Goal: Information Seeking & Learning: Check status

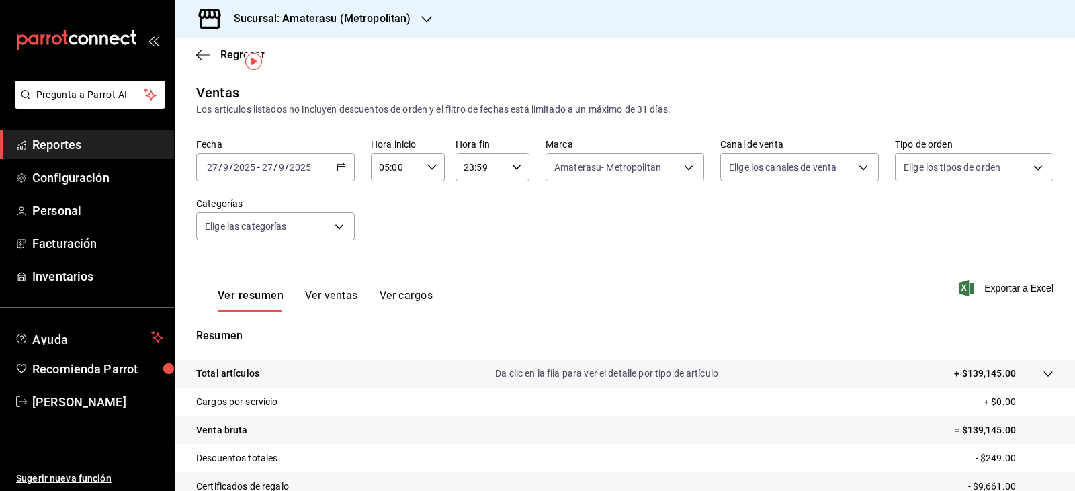
scroll to position [32, 0]
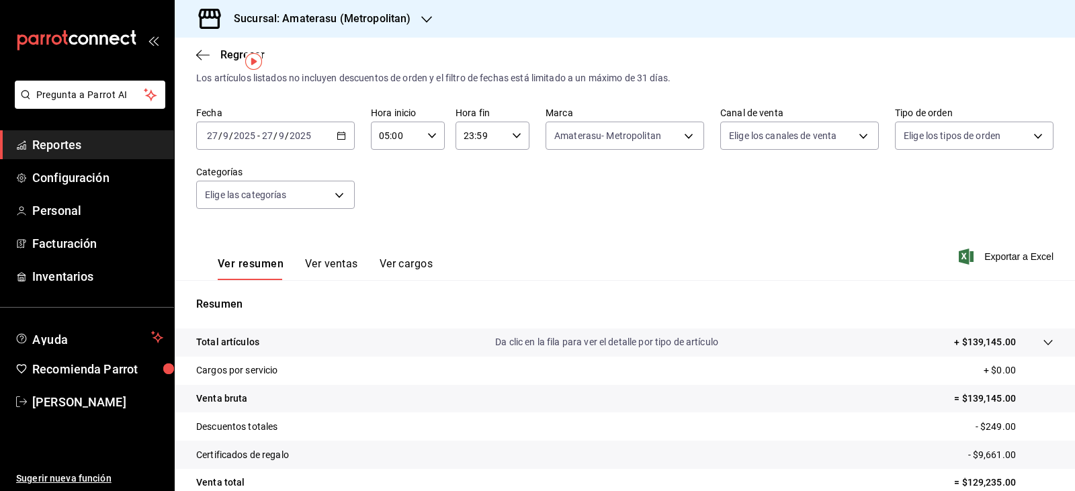
click at [340, 138] on icon "button" at bounding box center [340, 135] width 9 height 9
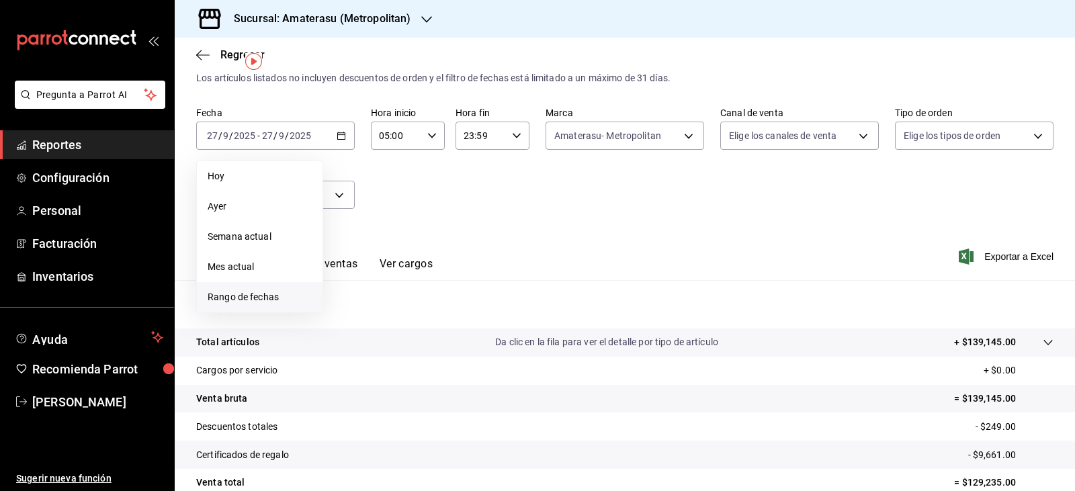
click at [276, 293] on span "Rango de fechas" at bounding box center [260, 297] width 104 height 14
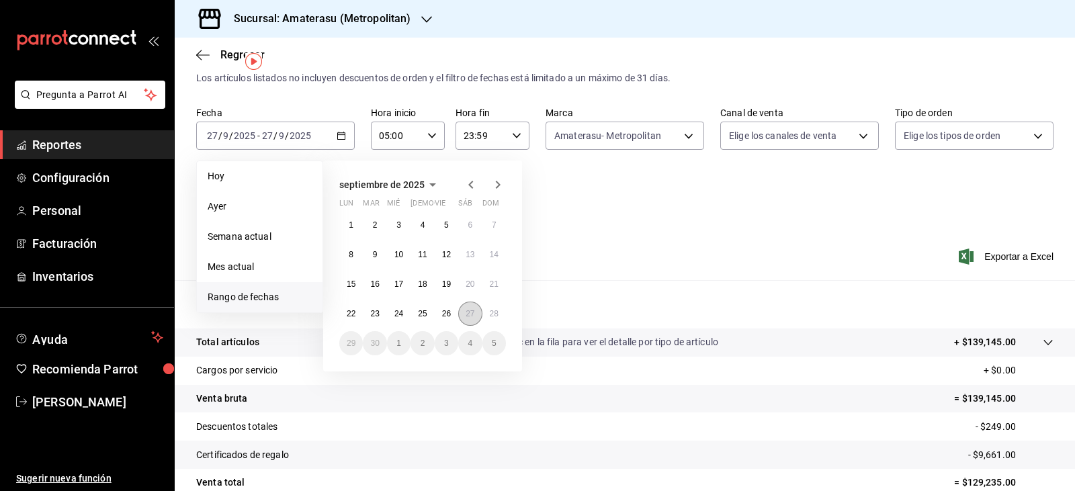
click at [474, 317] on abbr "27" at bounding box center [469, 313] width 9 height 9
click at [500, 319] on button "28" at bounding box center [494, 314] width 24 height 24
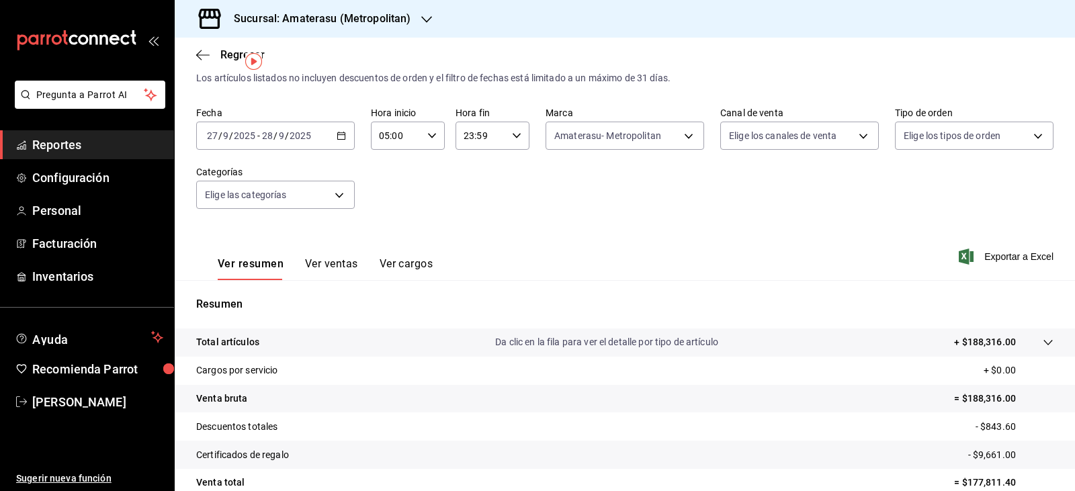
click at [502, 140] on input "23:59" at bounding box center [480, 135] width 51 height 27
click at [475, 229] on button "04" at bounding box center [471, 237] width 32 height 27
type input "04:59"
click at [641, 172] on div at bounding box center [537, 245] width 1075 height 491
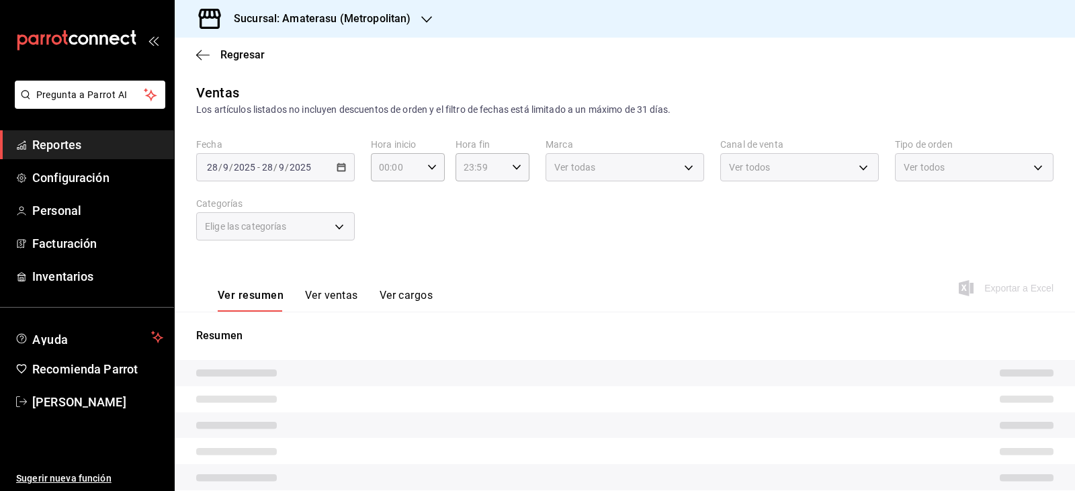
type input "05:00"
type input "04:59"
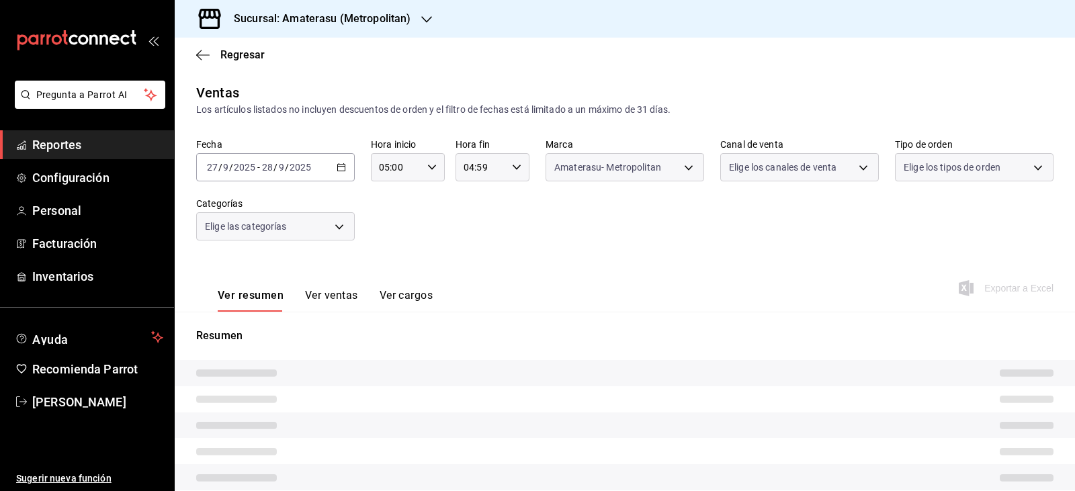
type input "e4cd7fcb-d45b-43ae-a99f-ad4ccfcd9032"
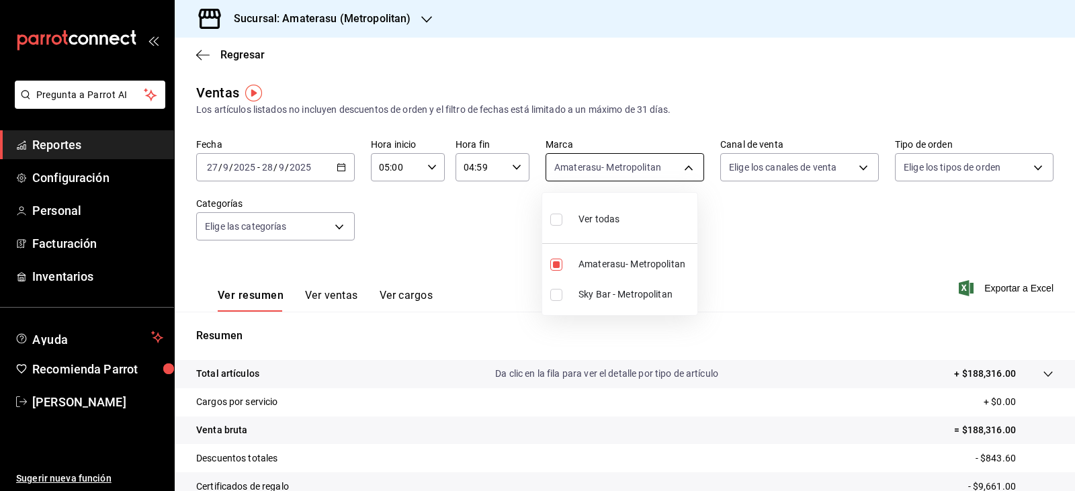
click at [572, 173] on body "Pregunta a Parrot AI Reportes Configuración Personal Facturación Inventarios Ay…" at bounding box center [537, 245] width 1075 height 491
click at [562, 264] on label at bounding box center [558, 265] width 17 height 12
click at [562, 264] on input "checkbox" at bounding box center [556, 265] width 12 height 12
checkbox input "true"
click at [558, 302] on li "Sky Bar - Metropolitan" at bounding box center [619, 294] width 155 height 30
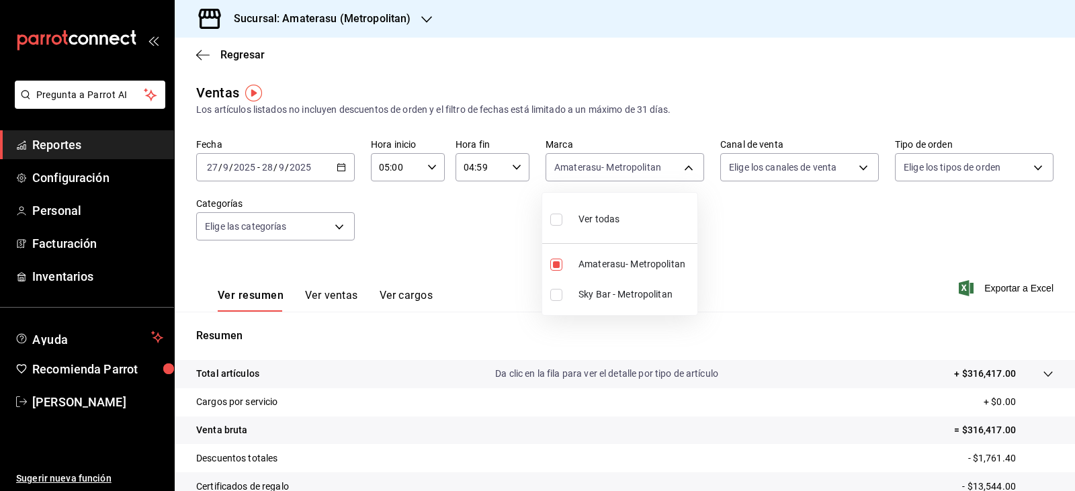
type input "e4cd7fcb-d45b-43ae-a99f-ad4ccfcd9032,f3afaab8-8c3d-4e49-a299-af9bdf6027b2"
checkbox input "true"
click at [551, 270] on input "checkbox" at bounding box center [556, 265] width 12 height 12
checkbox input "false"
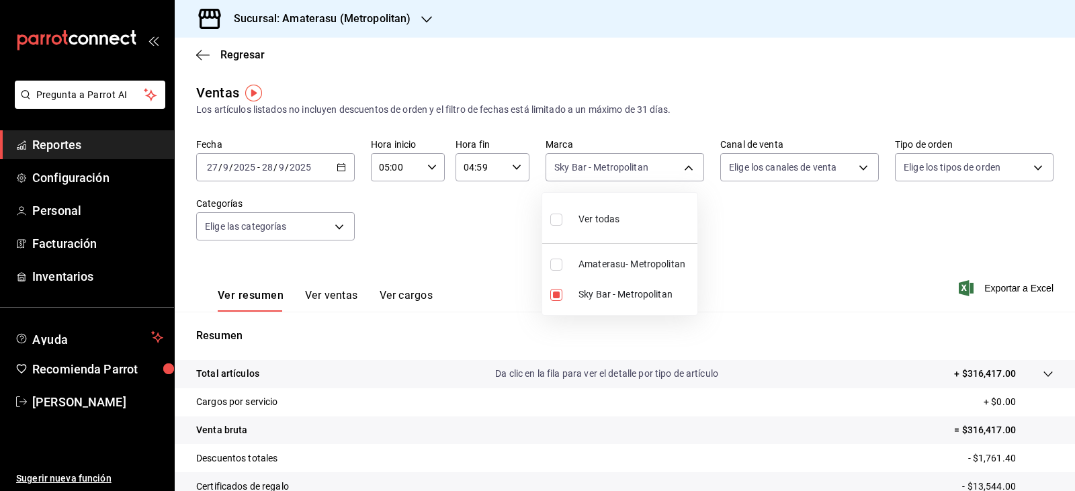
type input "f3afaab8-8c3d-4e49-a299-af9bdf6027b2"
checkbox input "false"
click at [464, 249] on div at bounding box center [537, 245] width 1075 height 491
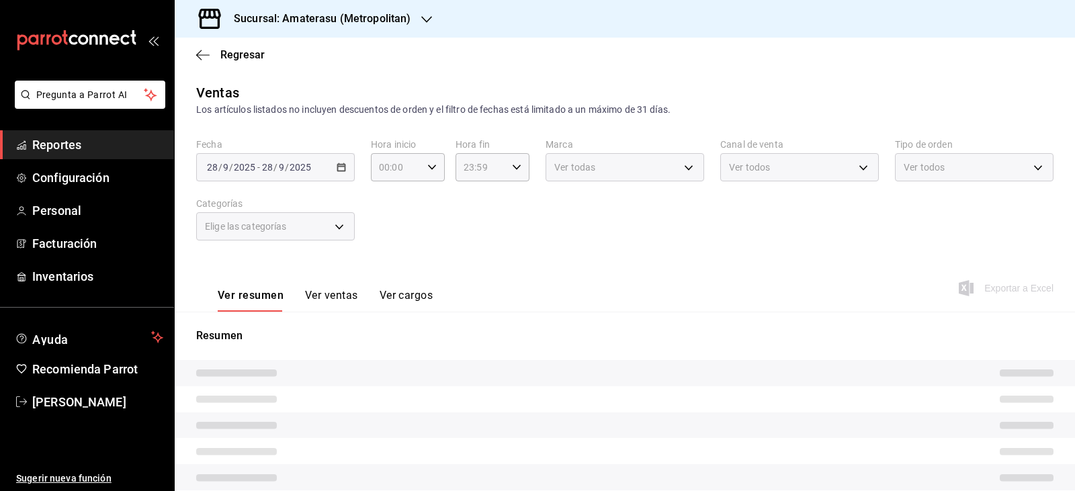
type input "05:00"
type input "04:59"
type input "f3afaab8-8c3d-4e49-a299-af9bdf6027b2"
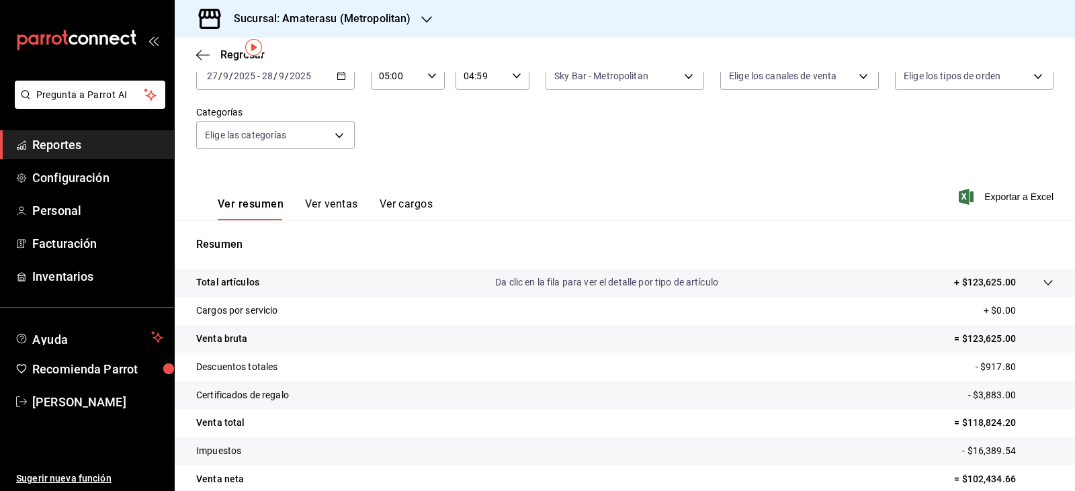
scroll to position [152, 0]
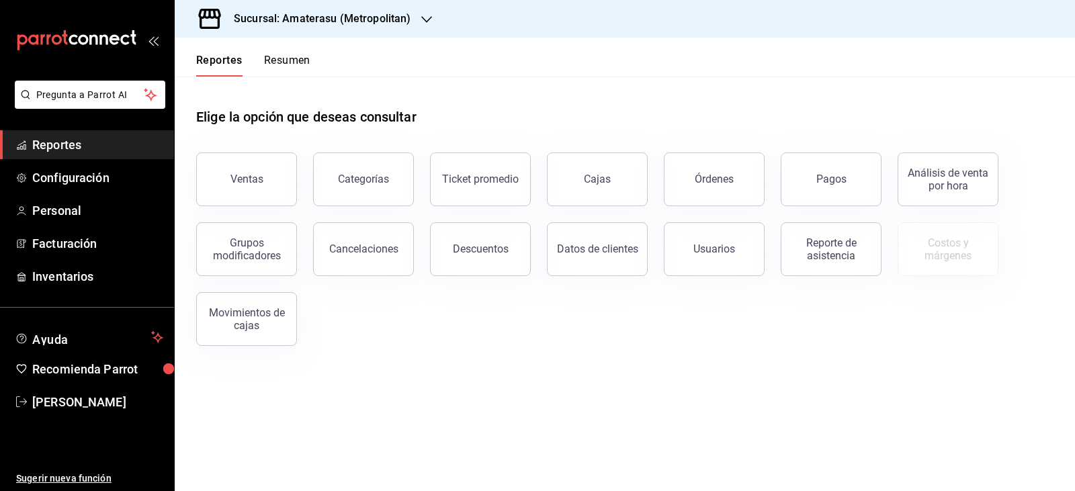
click at [671, 195] on button "Órdenes" at bounding box center [714, 179] width 101 height 54
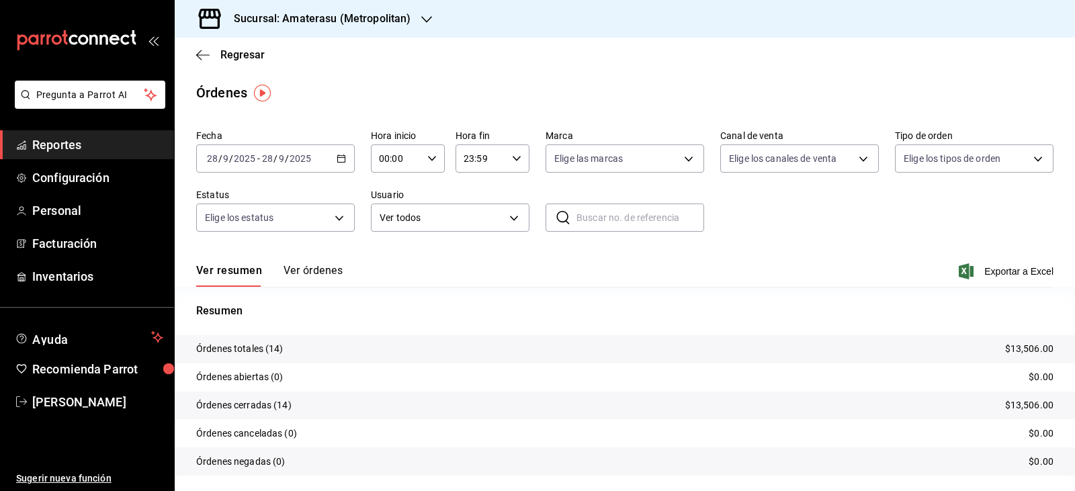
click at [341, 160] on icon "button" at bounding box center [340, 158] width 9 height 9
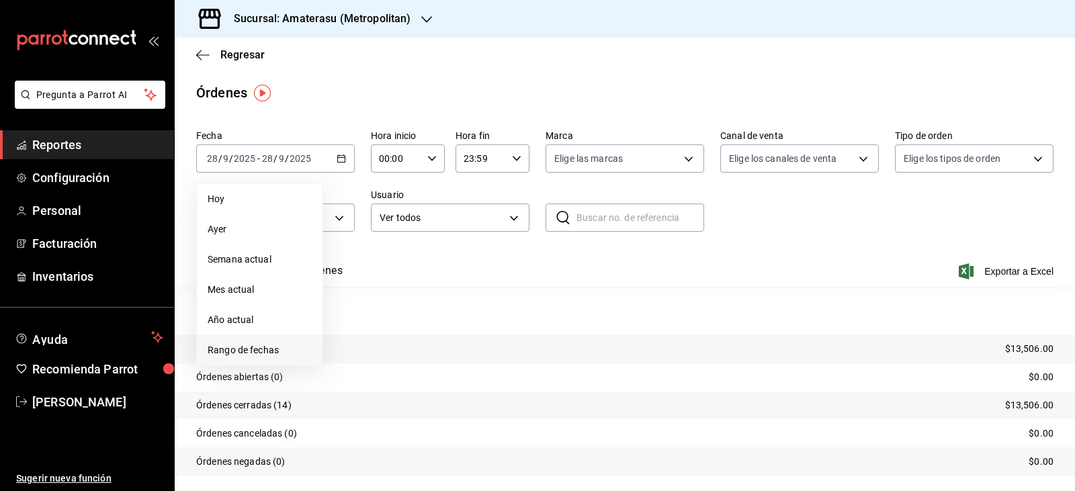
click at [240, 352] on span "Rango de fechas" at bounding box center [260, 350] width 104 height 14
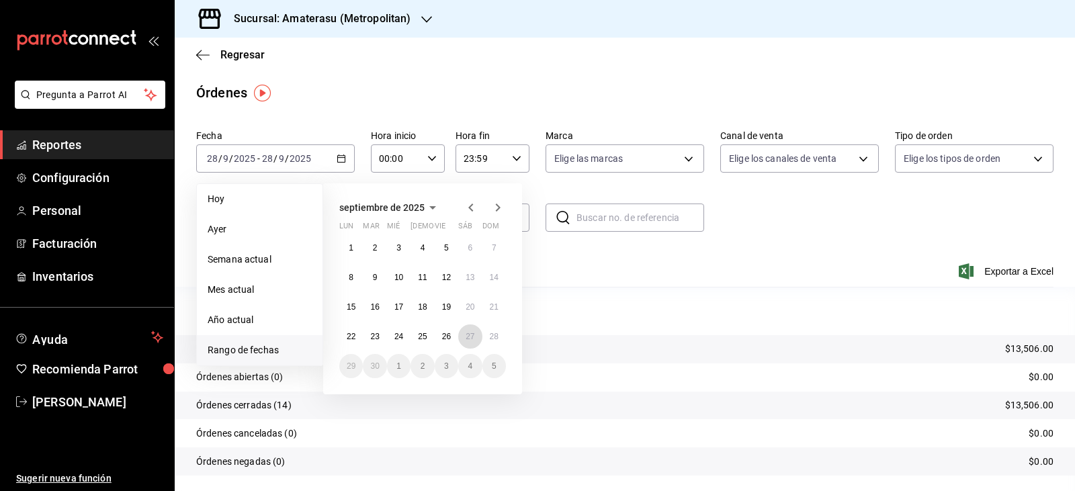
drag, startPoint x: 465, startPoint y: 333, endPoint x: 537, endPoint y: 339, distance: 72.1
click at [465, 332] on abbr "27" at bounding box center [469, 336] width 9 height 9
click at [501, 332] on button "28" at bounding box center [494, 336] width 24 height 24
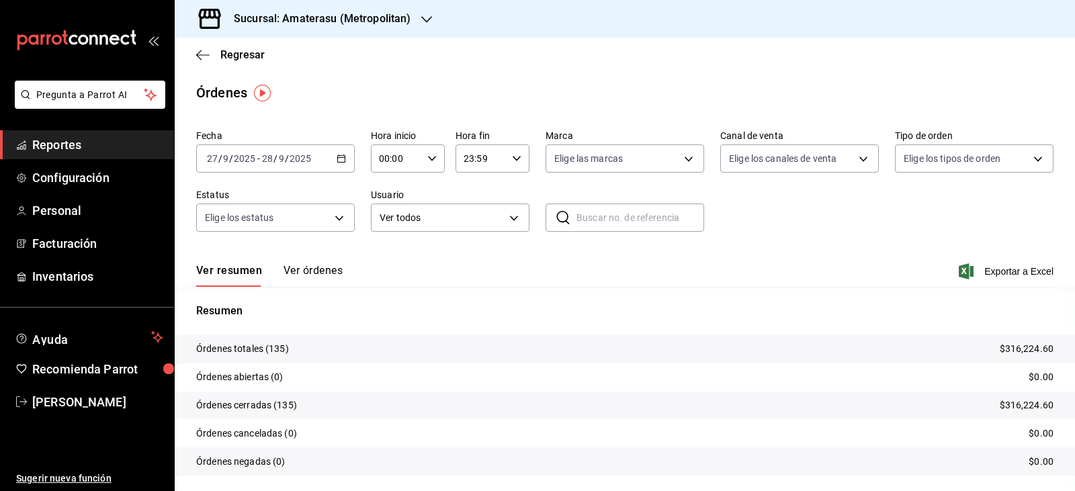
click at [427, 163] on icon "button" at bounding box center [431, 158] width 9 height 9
click at [382, 229] on button "05" at bounding box center [387, 219] width 32 height 27
type input "05:00"
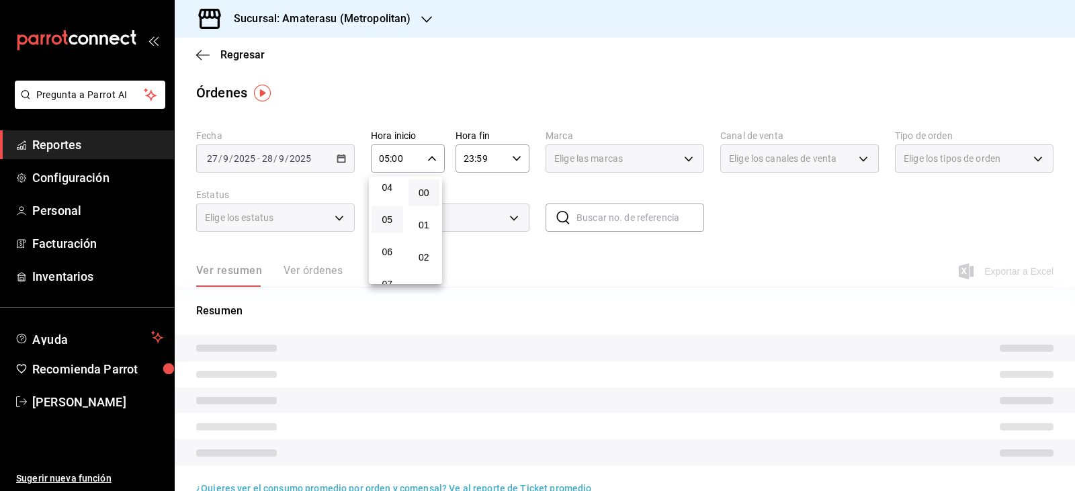
click at [490, 158] on div at bounding box center [537, 245] width 1075 height 491
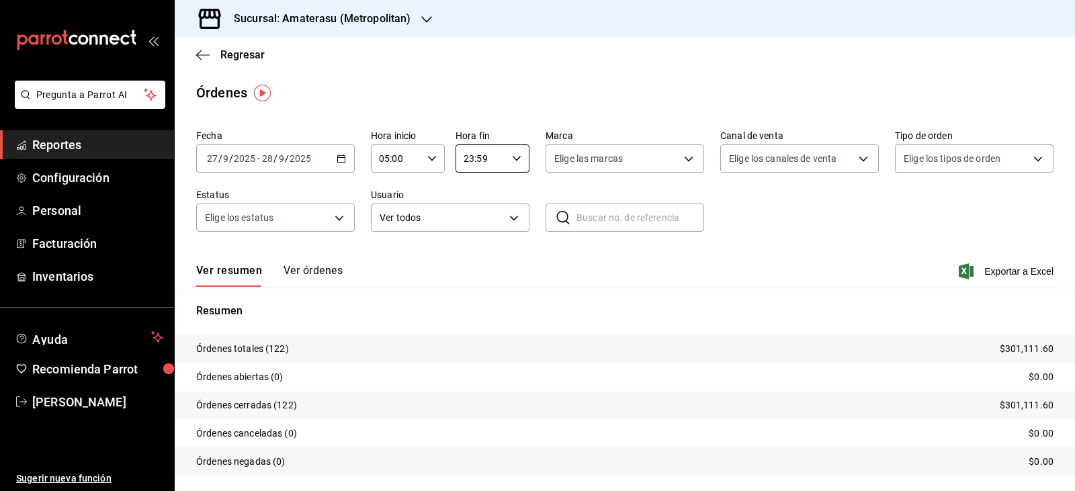
click at [490, 158] on input "23:59" at bounding box center [480, 158] width 51 height 27
click at [471, 195] on span "04" at bounding box center [470, 192] width 15 height 11
type input "04:59"
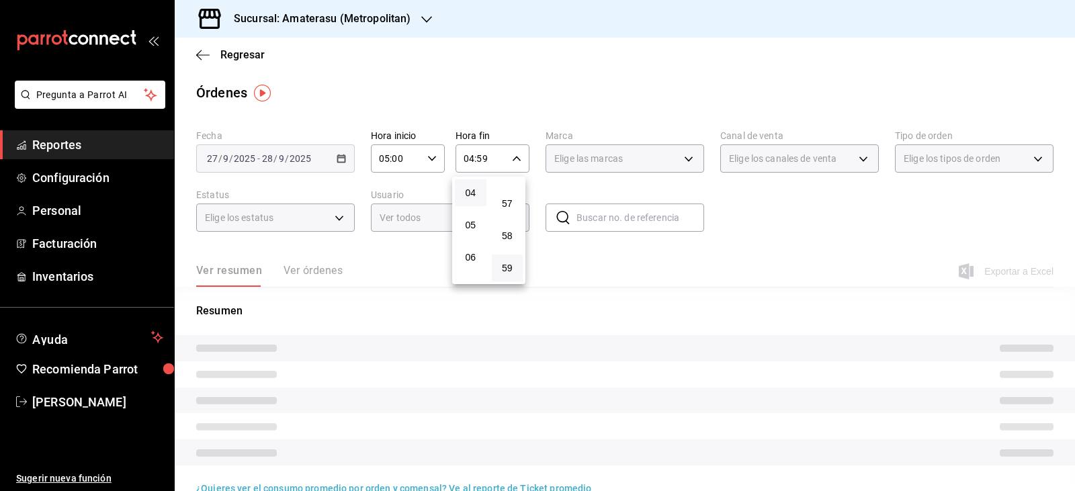
click at [580, 150] on div at bounding box center [537, 245] width 1075 height 491
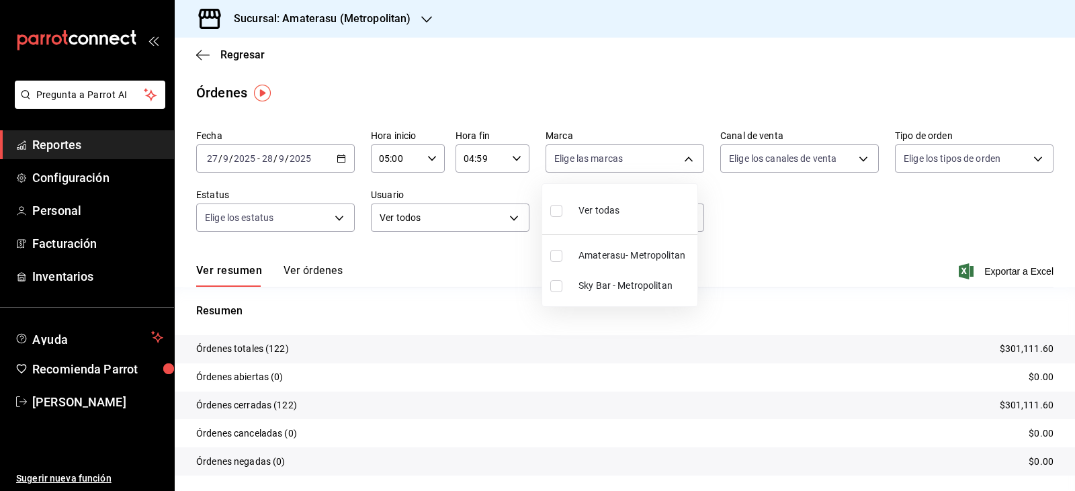
click at [578, 153] on body "Pregunta a Parrot AI Reportes Configuración Personal Facturación Inventarios Ay…" at bounding box center [537, 245] width 1075 height 491
click at [579, 258] on span "Amaterasu- Metropolitan" at bounding box center [634, 255] width 113 height 14
type input "e4cd7fcb-d45b-43ae-a99f-ad4ccfcd9032"
checkbox input "true"
click at [320, 275] on div at bounding box center [537, 245] width 1075 height 491
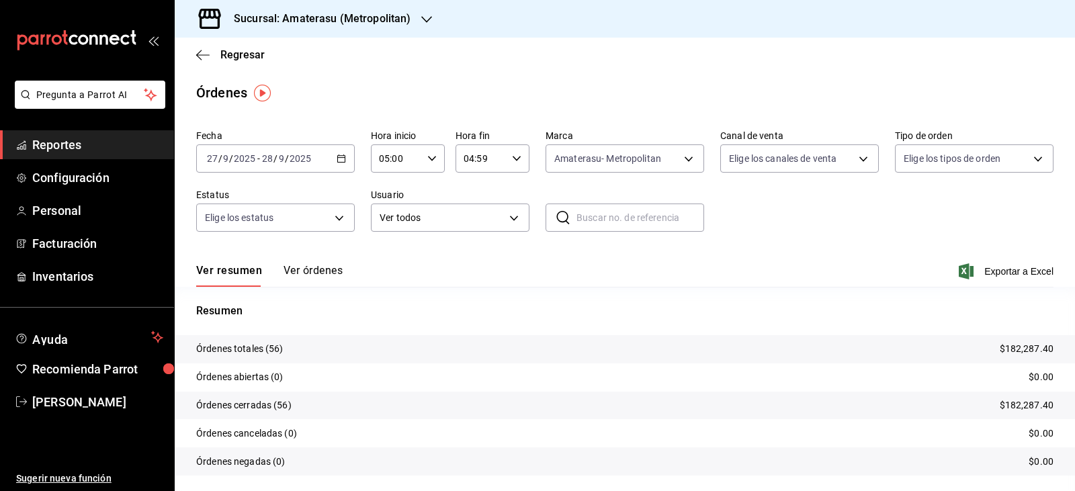
click at [322, 273] on button "Ver órdenes" at bounding box center [312, 275] width 59 height 23
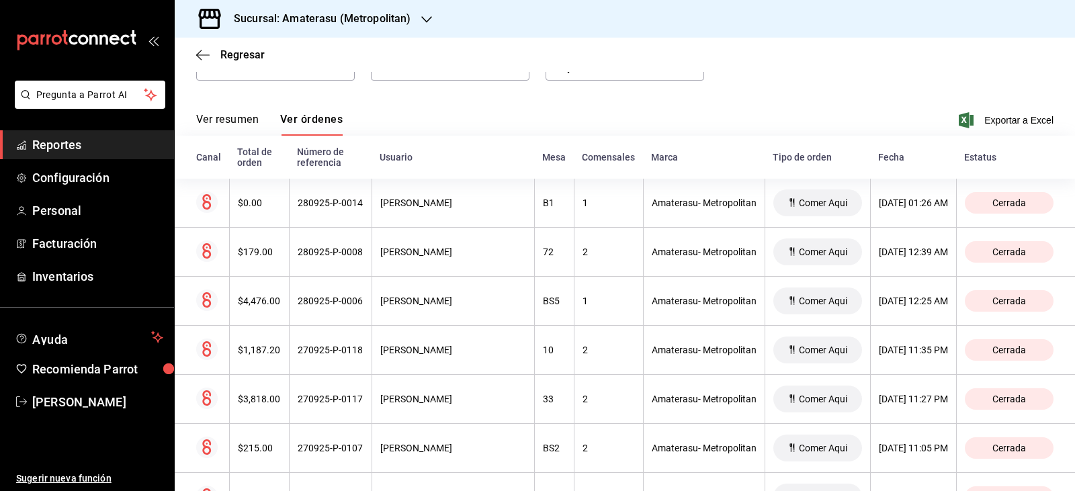
scroll to position [85, 0]
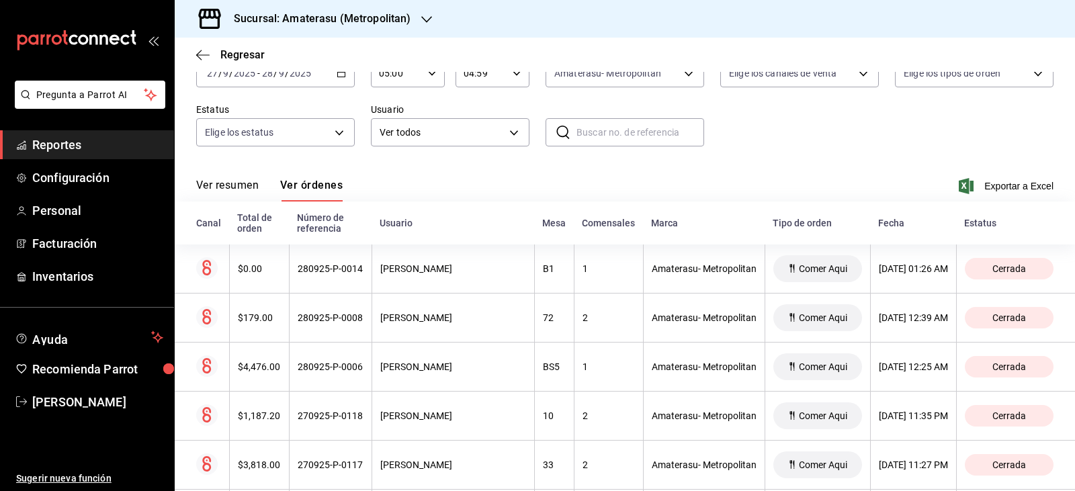
click at [423, 175] on div "Ver resumen Ver órdenes Exportar a Excel" at bounding box center [624, 182] width 857 height 39
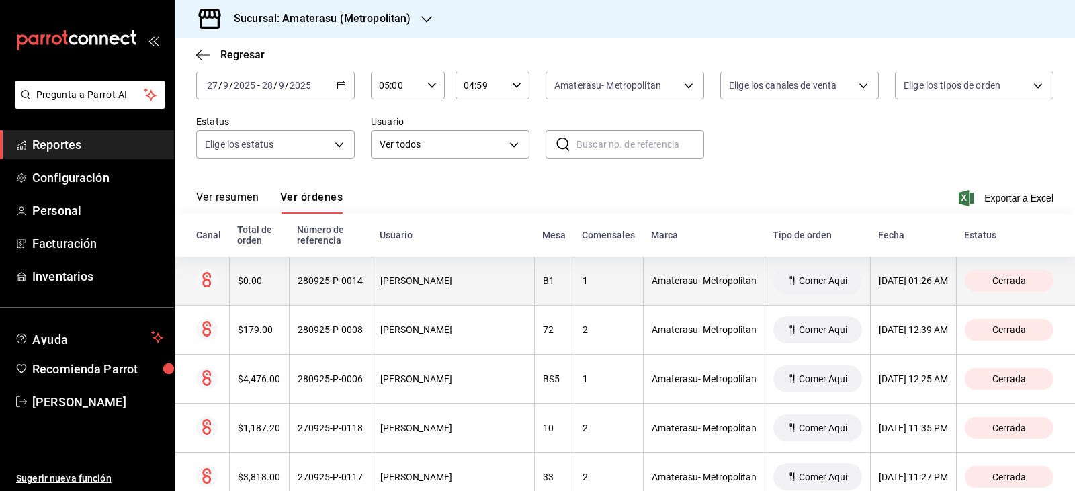
scroll to position [201, 0]
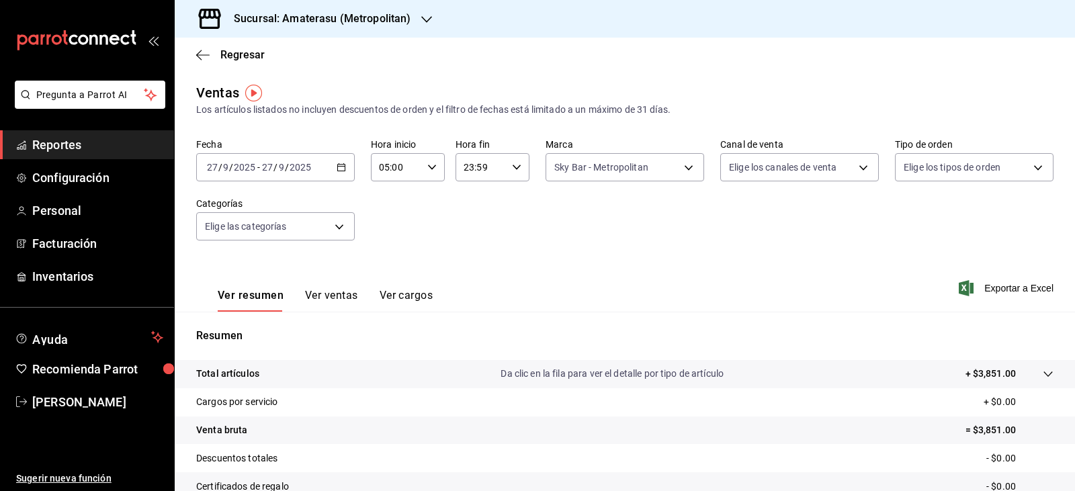
click at [204, 63] on div "Regresar" at bounding box center [625, 55] width 900 height 34
click at [204, 57] on icon "button" at bounding box center [202, 55] width 13 height 12
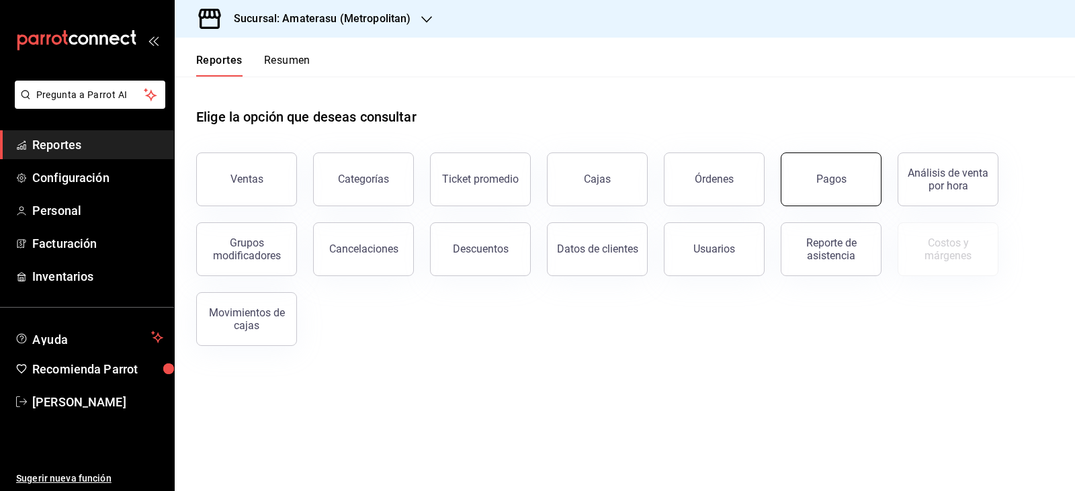
click at [807, 160] on button "Pagos" at bounding box center [830, 179] width 101 height 54
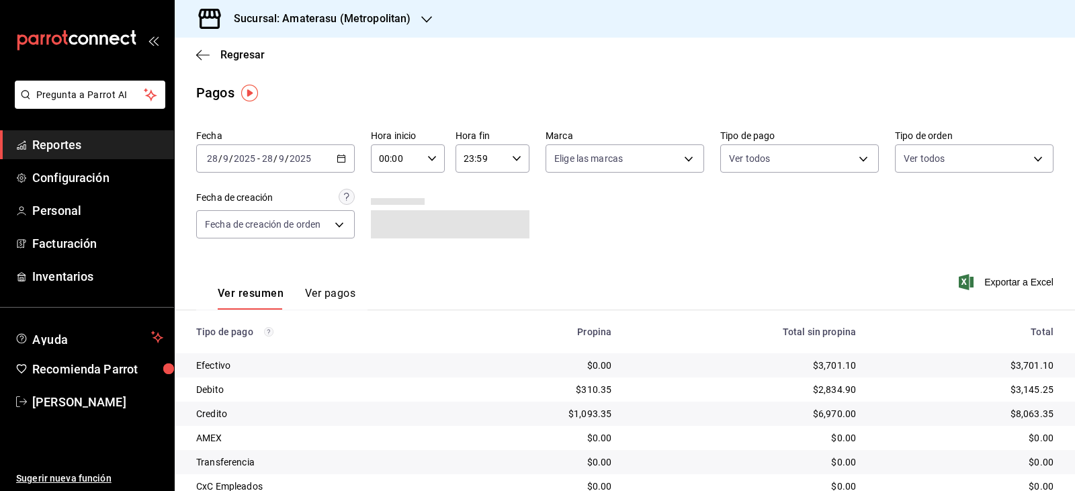
click at [336, 157] on icon "button" at bounding box center [340, 158] width 9 height 9
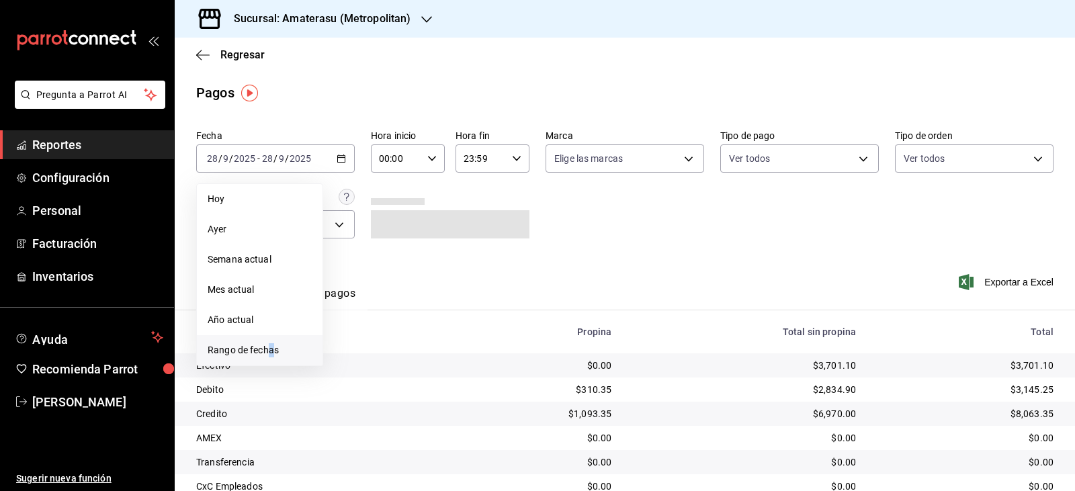
click at [272, 338] on li "Rango de fechas" at bounding box center [260, 350] width 126 height 30
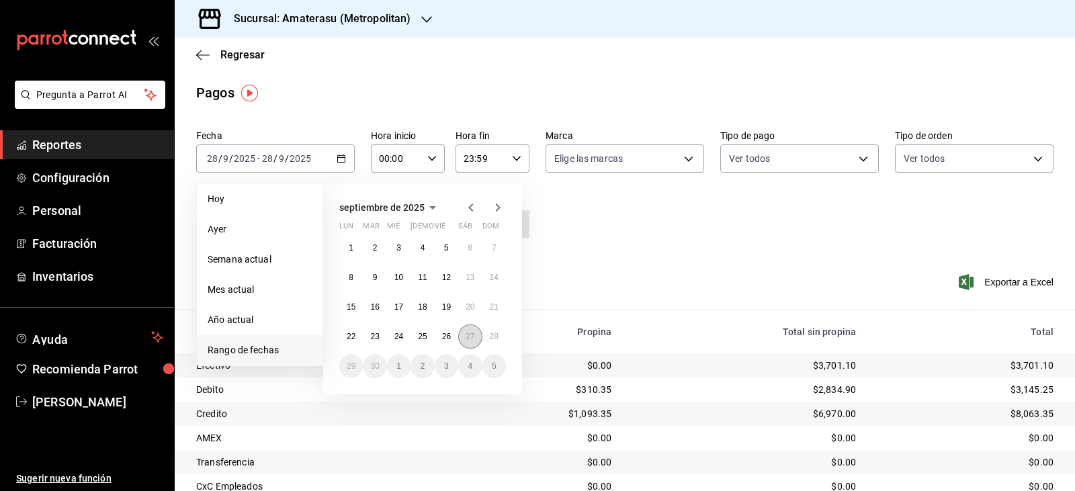
click at [475, 346] on button "27" at bounding box center [470, 336] width 24 height 24
click at [503, 345] on div "1 2 3 4 5 6 7 8 9 10 11 12 13 14 15 16 17 18 19 20 21 22 23 24 25 26 27 28 29 3…" at bounding box center [422, 307] width 167 height 142
click at [495, 334] on abbr "28" at bounding box center [494, 336] width 9 height 9
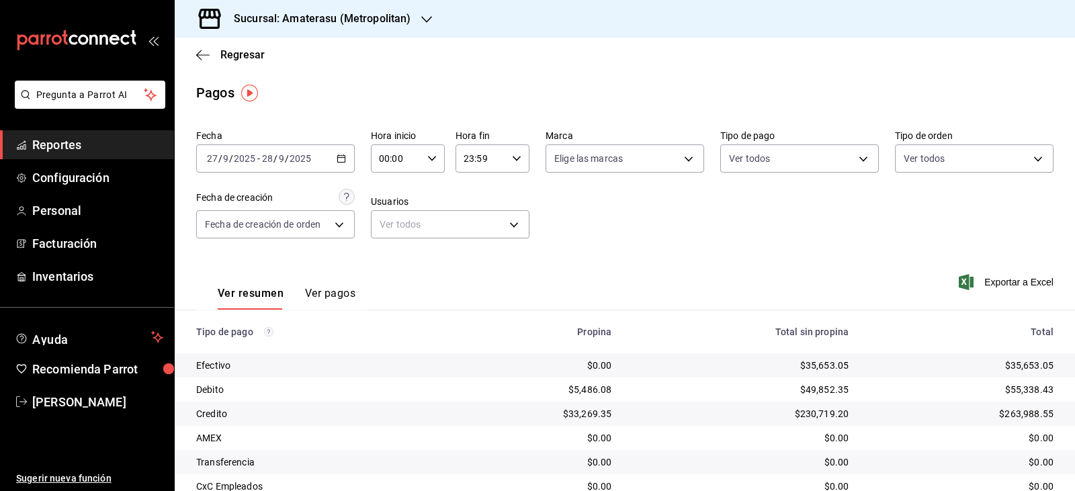
click at [427, 156] on icon "button" at bounding box center [431, 158] width 9 height 9
click at [387, 216] on span "05" at bounding box center [386, 219] width 15 height 11
type input "05:00"
click at [476, 200] on div at bounding box center [537, 245] width 1075 height 491
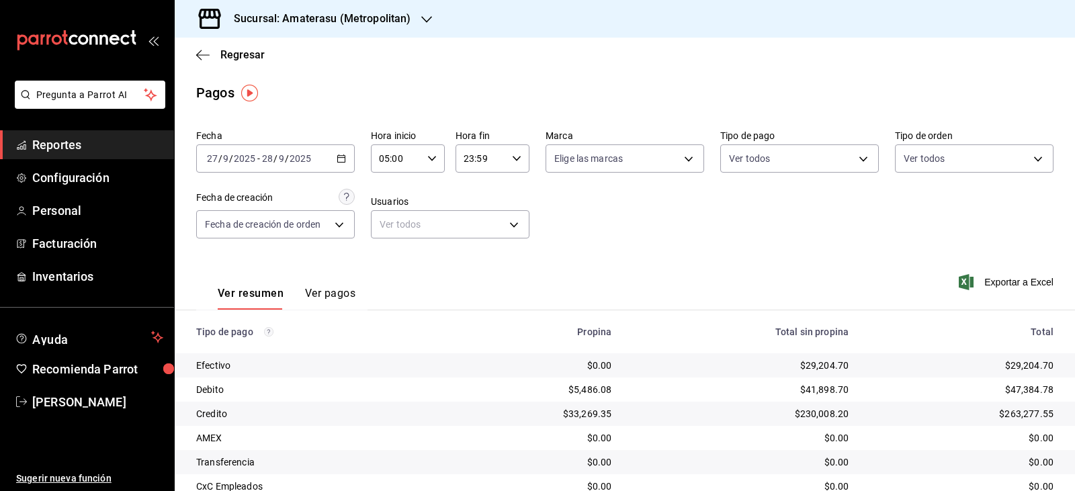
click at [510, 165] on div "23:59 Hora fin" at bounding box center [492, 158] width 74 height 28
click at [476, 195] on button "04" at bounding box center [471, 187] width 32 height 27
type input "04:59"
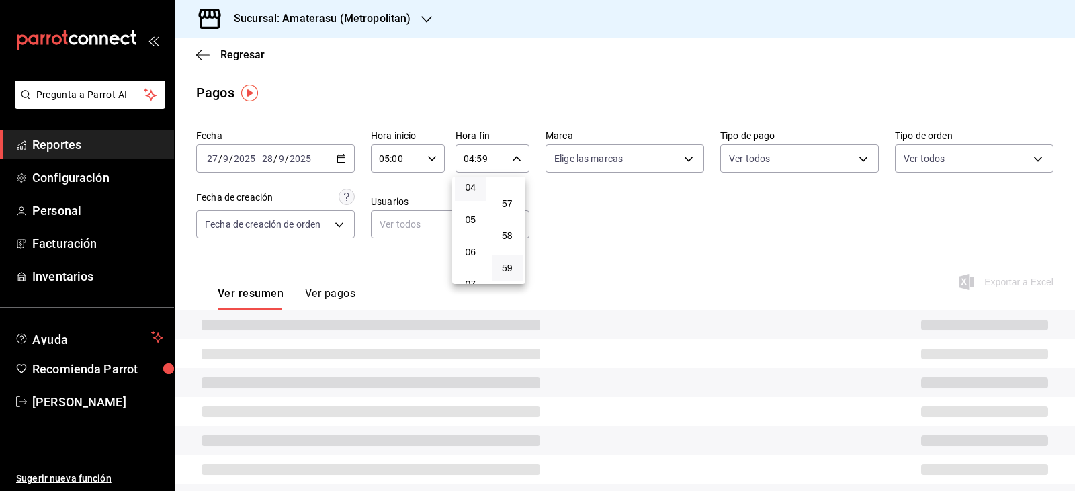
click at [608, 205] on div at bounding box center [537, 245] width 1075 height 491
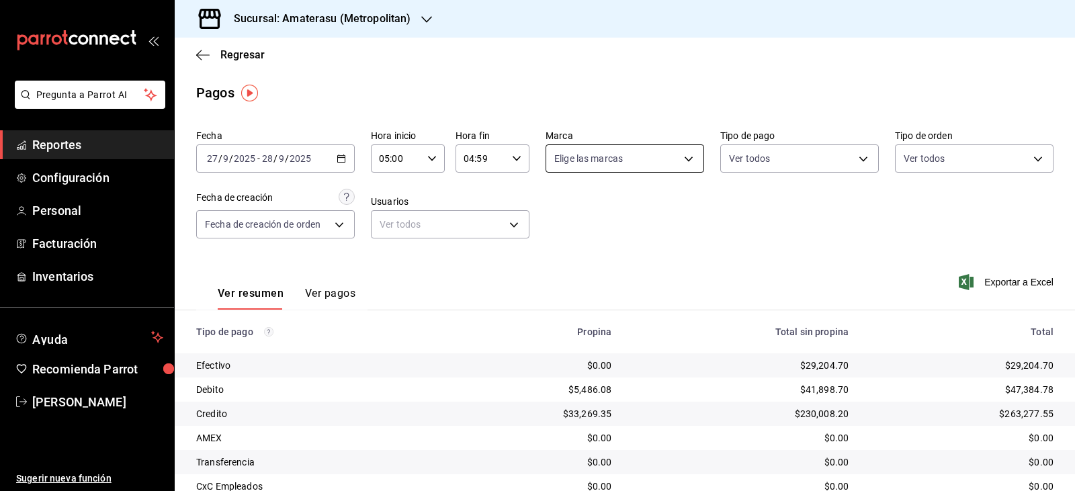
click at [689, 166] on body "Pregunta a Parrot AI Reportes Configuración Personal Facturación Inventarios Ay…" at bounding box center [537, 245] width 1075 height 491
click at [616, 214] on span "Ver todas" at bounding box center [598, 210] width 41 height 14
type input "e4cd7fcb-d45b-43ae-a99f-ad4ccfcd9032,f3afaab8-8c3d-4e49-a299-af9bdf6027b2"
checkbox input "true"
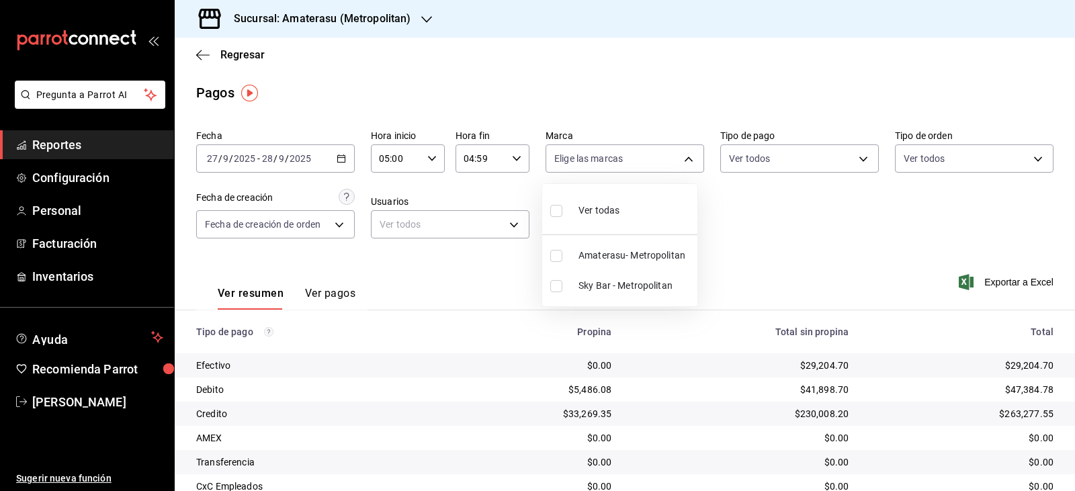
checkbox input "true"
click at [756, 221] on div at bounding box center [537, 245] width 1075 height 491
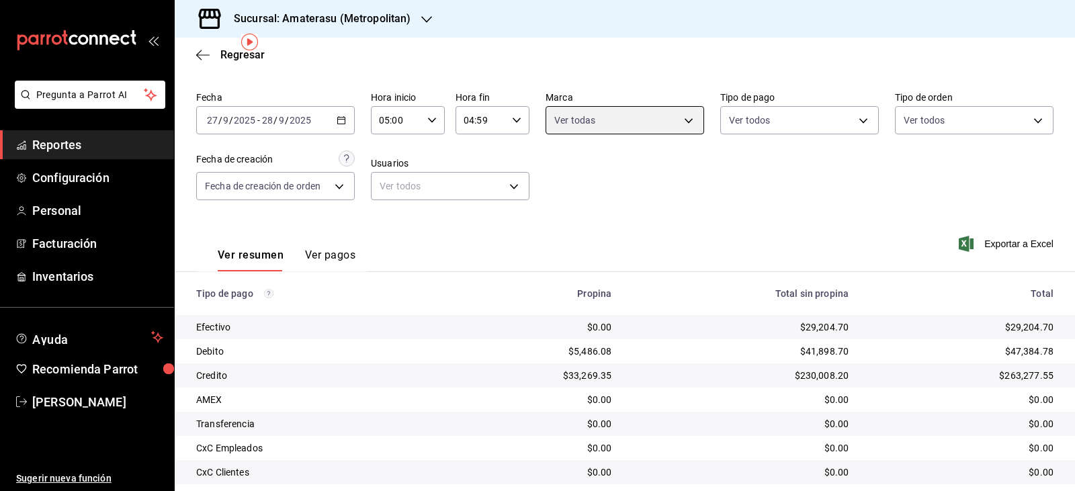
scroll to position [102, 0]
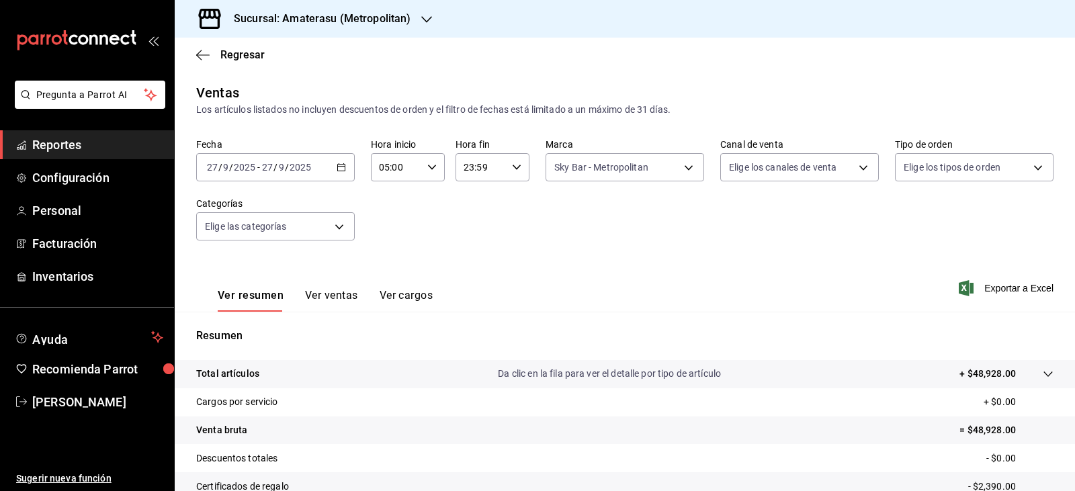
scroll to position [152, 0]
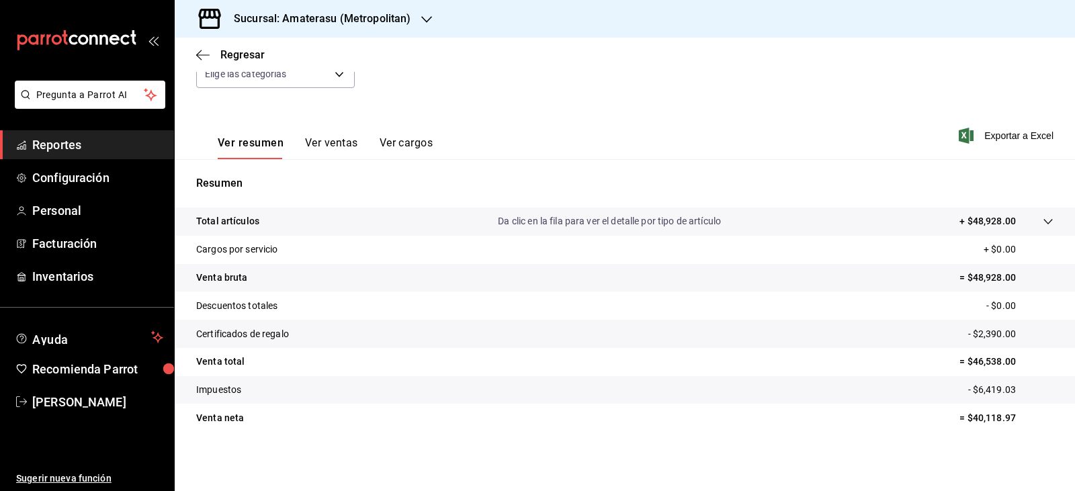
click at [358, 226] on div "Total artículos Da clic en la fila para ver el detalle por tipo de artículo + $…" at bounding box center [605, 221] width 819 height 14
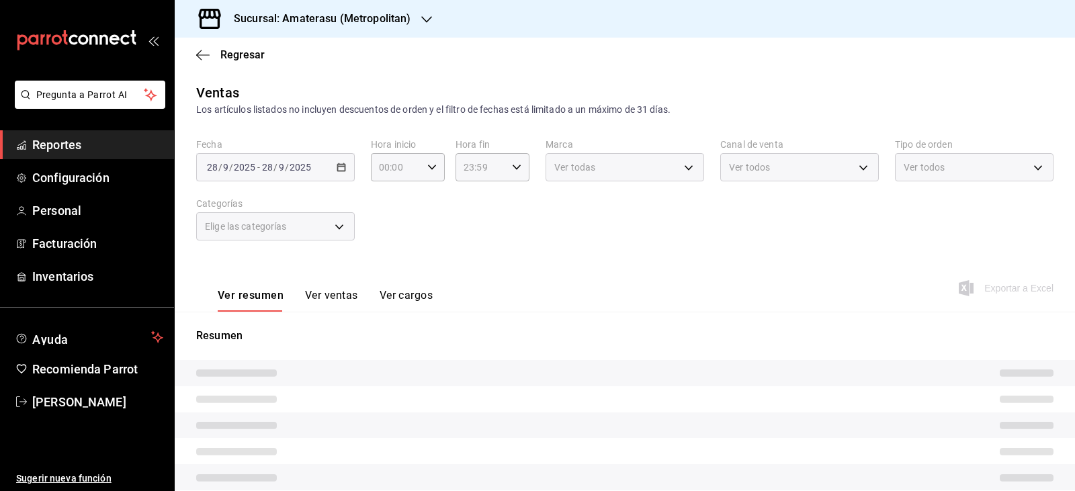
type input "05:00"
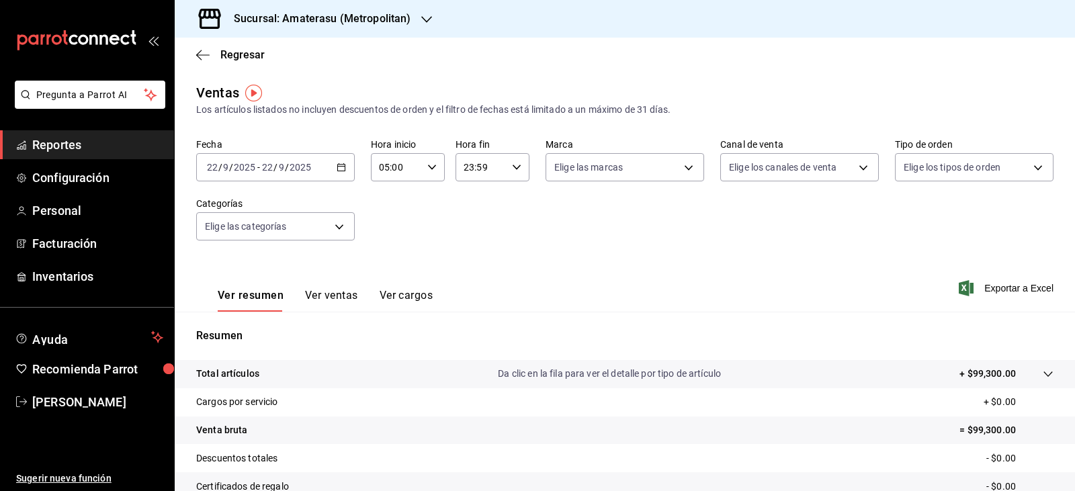
click at [335, 160] on div "[DATE] [DATE] - [DATE] [DATE]" at bounding box center [275, 167] width 158 height 28
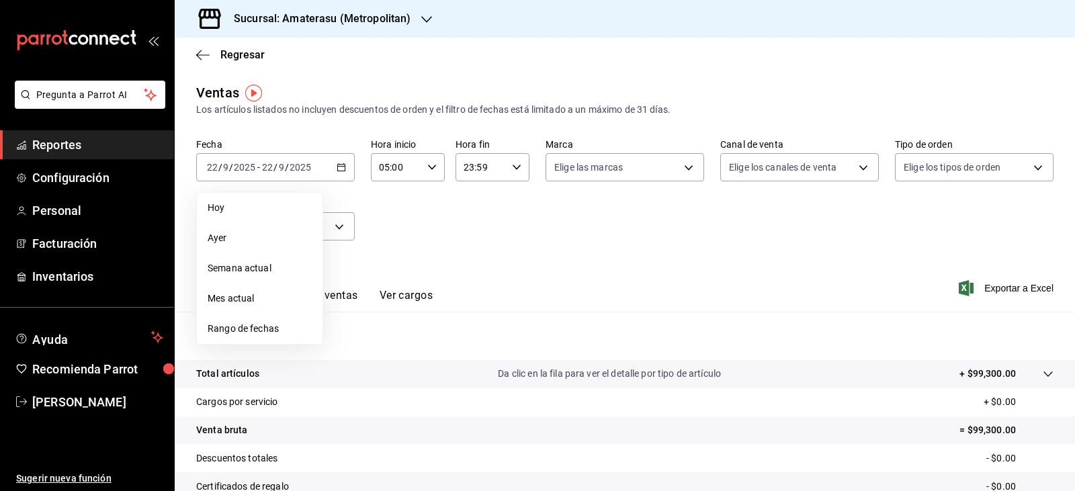
click at [287, 323] on span "Rango de fechas" at bounding box center [260, 329] width 104 height 14
click at [475, 350] on button "27" at bounding box center [470, 345] width 24 height 24
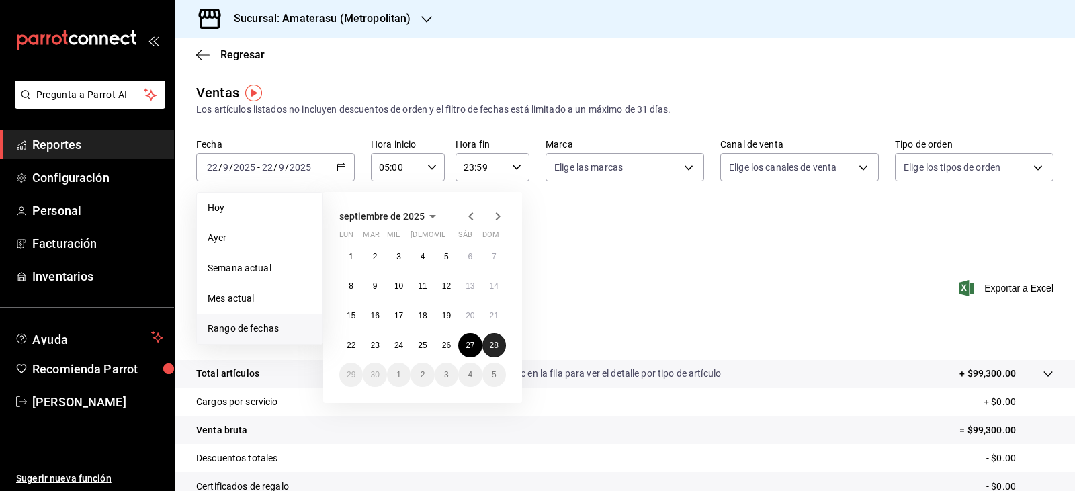
click at [496, 347] on abbr "28" at bounding box center [494, 344] width 9 height 9
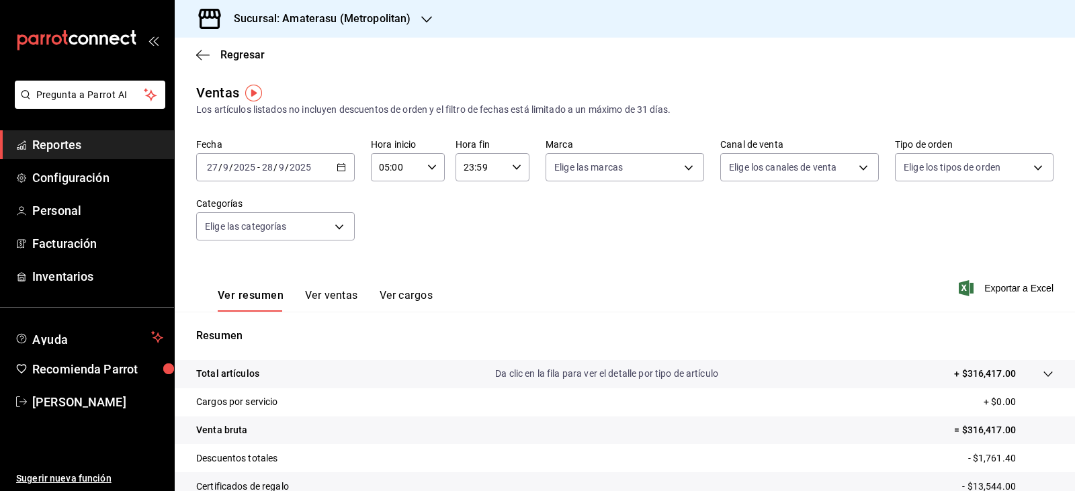
click at [490, 169] on input "23:59" at bounding box center [480, 167] width 51 height 27
click at [473, 268] on span "04" at bounding box center [470, 268] width 15 height 11
type input "04:59"
click at [584, 177] on div at bounding box center [537, 245] width 1075 height 491
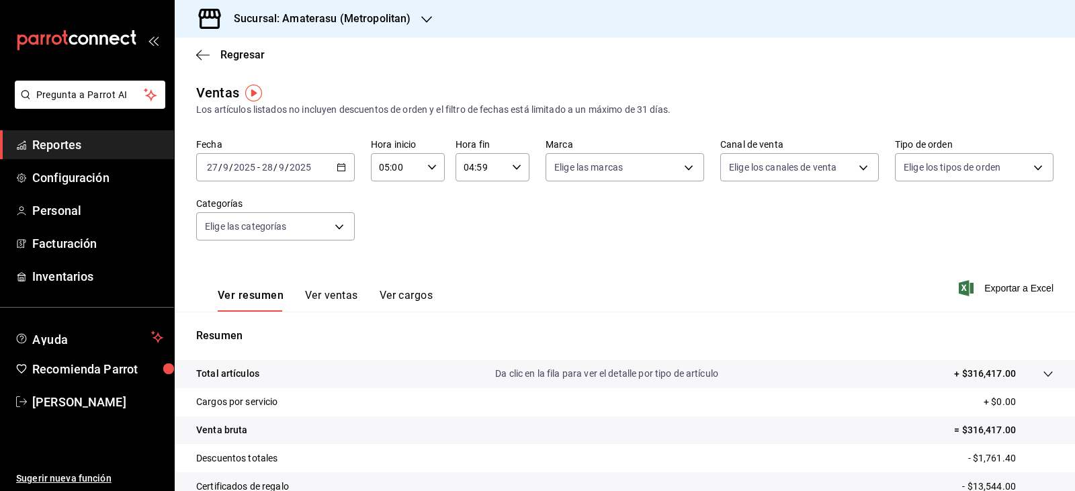
click at [584, 177] on div "00 01 02 03 04 05 06 07 08 09 10 11 12 13 14 15 16 17 18 19 20 21 22 23 00 01 0…" at bounding box center [537, 247] width 1075 height 487
click at [584, 177] on body "Pregunta a Parrot AI Reportes Configuración Personal Facturación Inventarios Ay…" at bounding box center [537, 245] width 1075 height 491
click at [557, 224] on input "checkbox" at bounding box center [556, 220] width 12 height 12
checkbox input "true"
type input "e4cd7fcb-d45b-43ae-a99f-ad4ccfcd9032,f3afaab8-8c3d-4e49-a299-af9bdf6027b2"
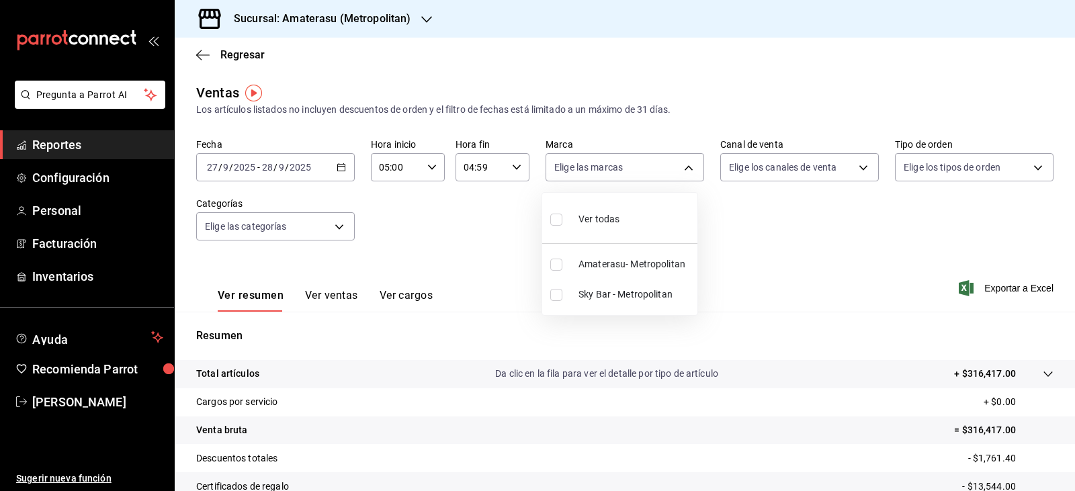
checkbox input "true"
click at [871, 336] on div at bounding box center [537, 245] width 1075 height 491
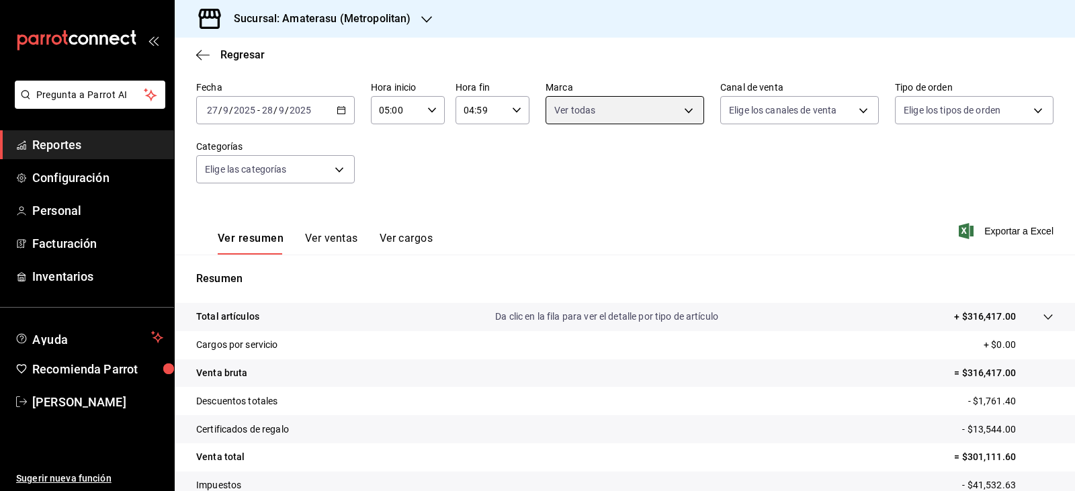
scroll to position [134, 0]
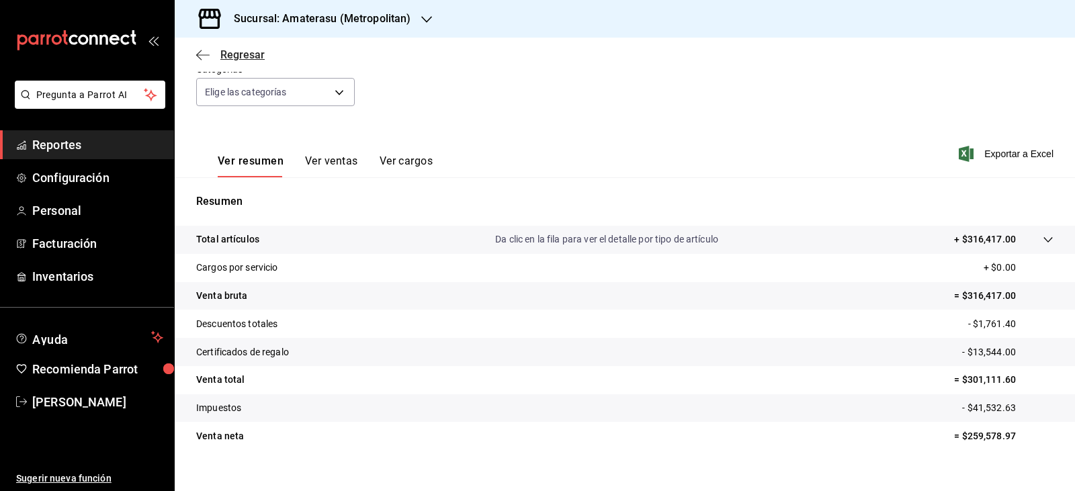
click at [197, 54] on icon "button" at bounding box center [202, 55] width 13 height 12
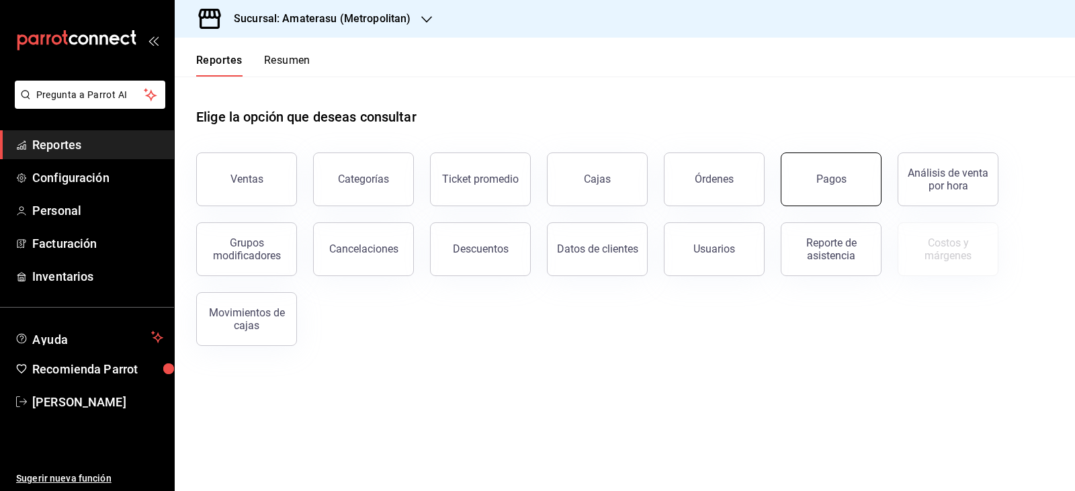
click at [825, 171] on button "Pagos" at bounding box center [830, 179] width 101 height 54
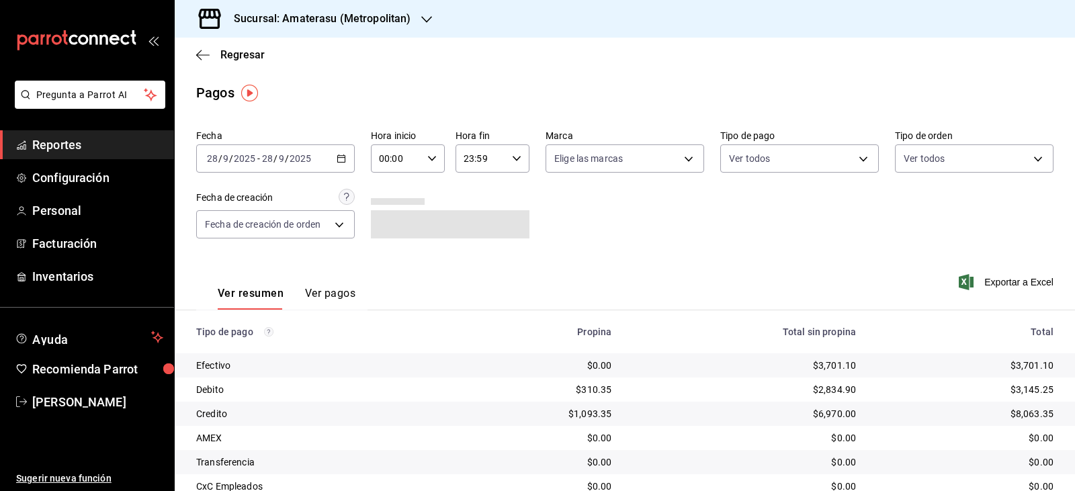
click at [336, 159] on icon "button" at bounding box center [340, 158] width 9 height 9
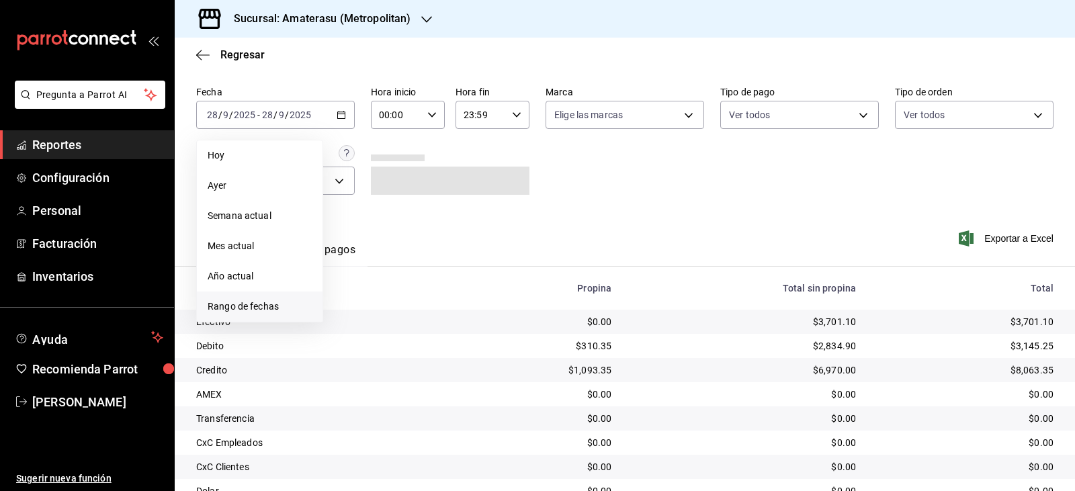
scroll to position [67, 0]
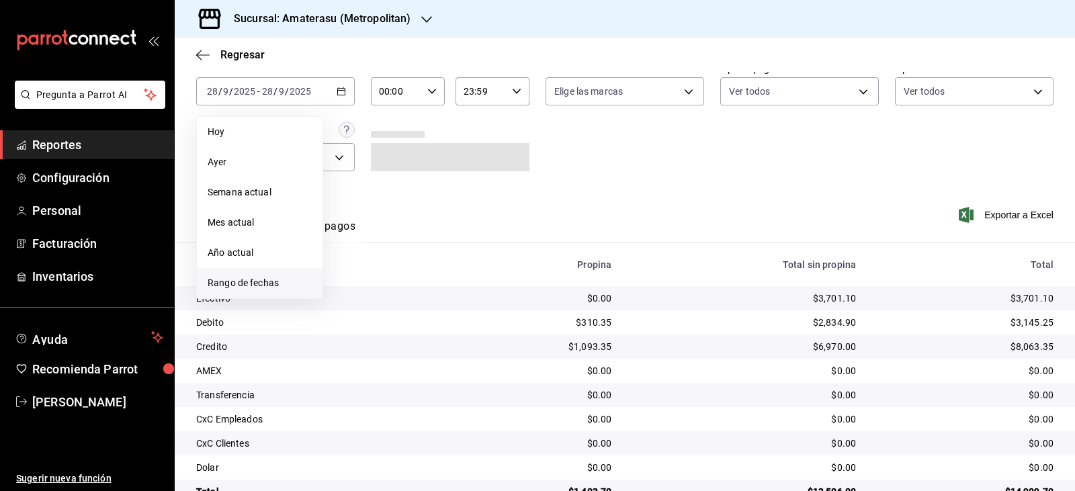
click at [265, 283] on span "Rango de fechas" at bounding box center [260, 283] width 104 height 14
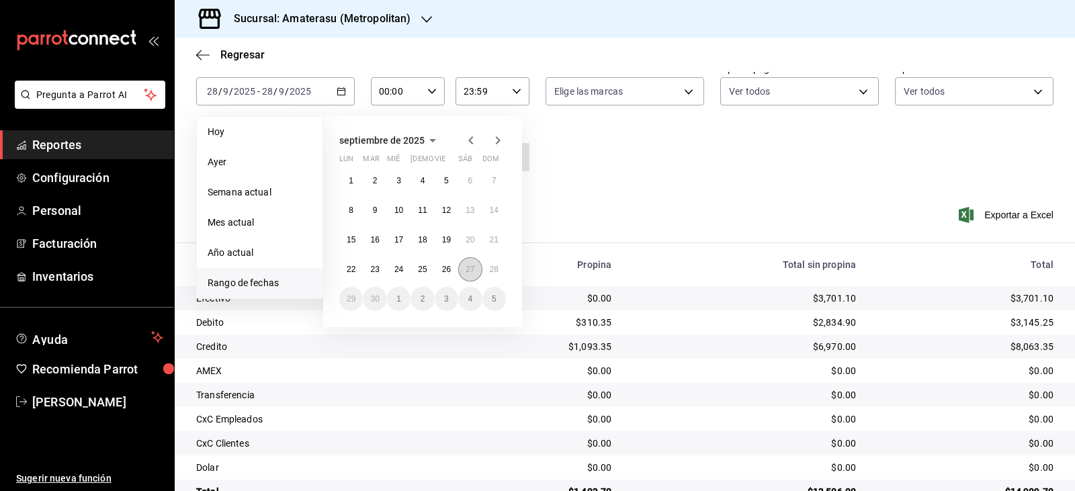
click at [475, 267] on button "27" at bounding box center [470, 269] width 24 height 24
click at [490, 266] on abbr "28" at bounding box center [494, 269] width 9 height 9
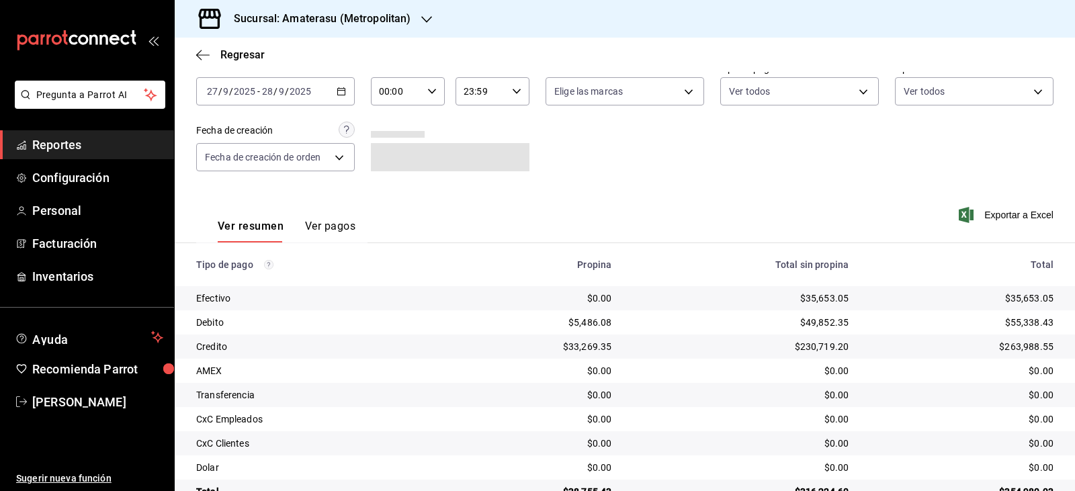
click at [437, 97] on div "00:00 Hora inicio" at bounding box center [408, 91] width 74 height 28
click at [389, 150] on span "05" at bounding box center [386, 152] width 15 height 11
type input "05:00"
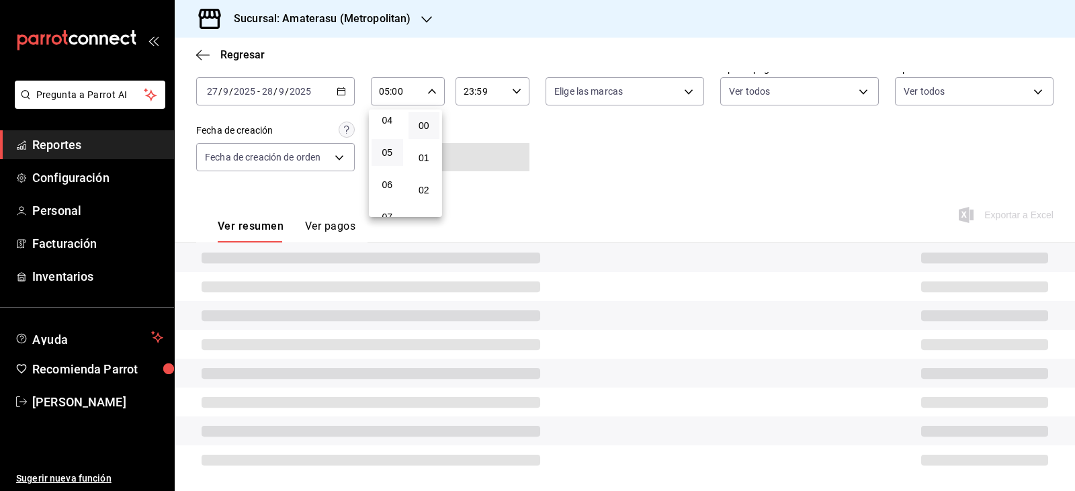
click at [491, 90] on div at bounding box center [537, 245] width 1075 height 491
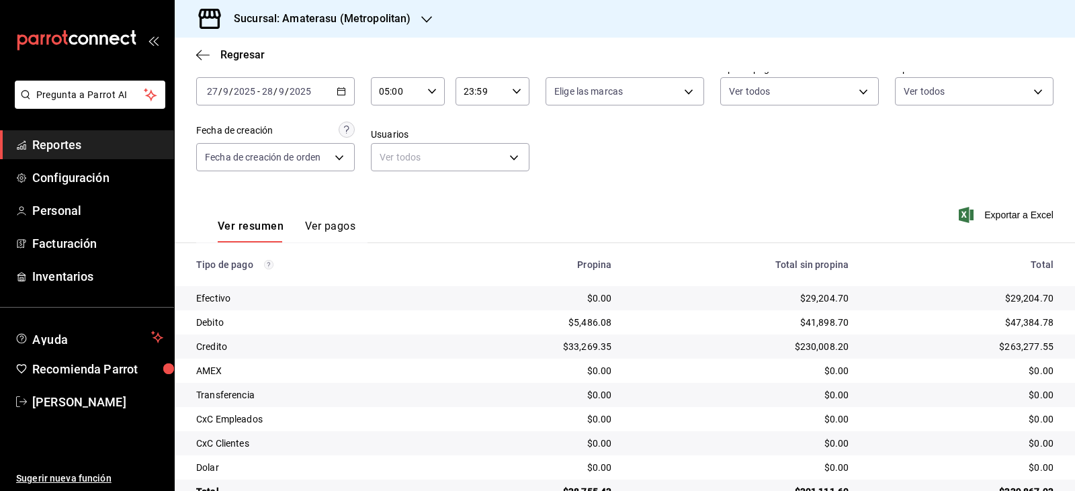
click at [506, 92] on div "23:59 Hora fin" at bounding box center [492, 91] width 74 height 28
click at [470, 152] on span "05" at bounding box center [470, 157] width 15 height 11
type input "05:59"
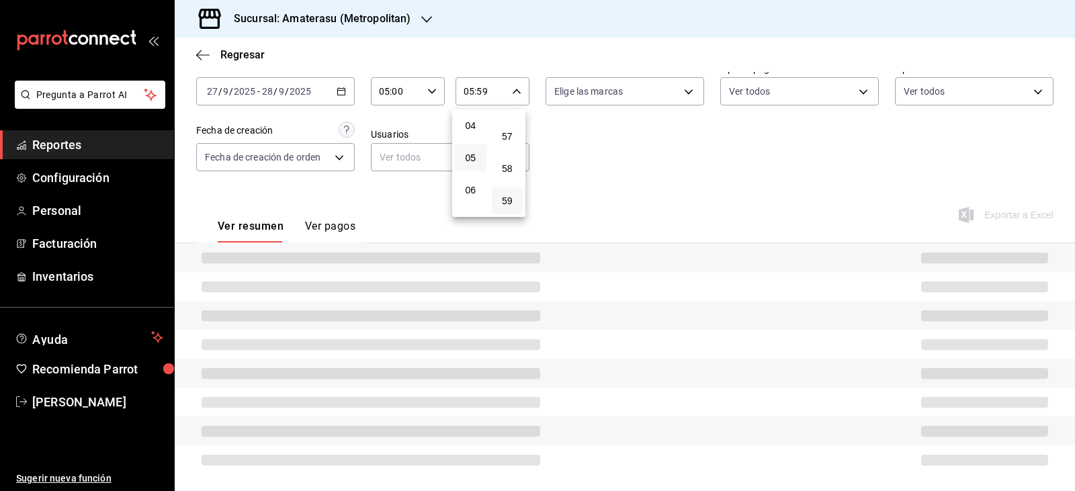
click at [549, 133] on div at bounding box center [537, 245] width 1075 height 491
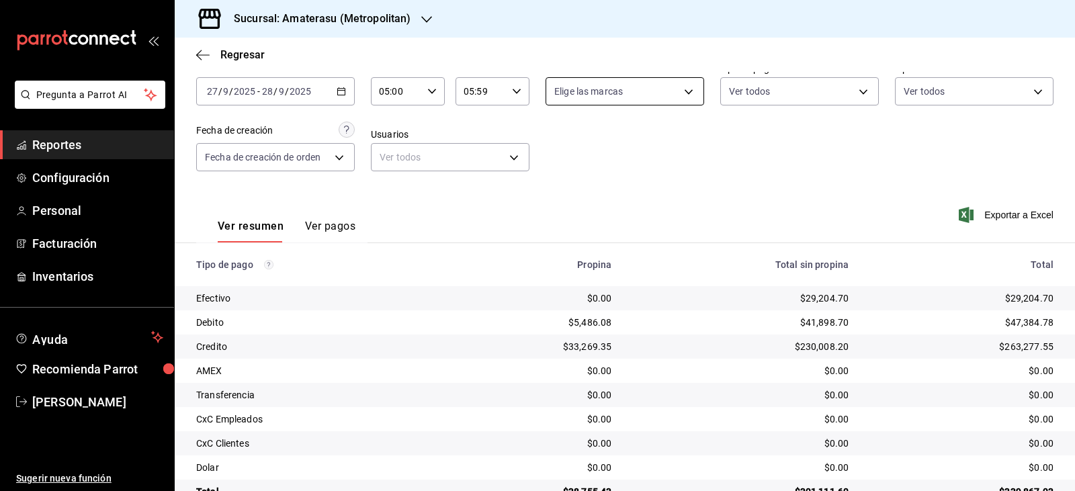
click at [578, 93] on body "Pregunta a Parrot AI Reportes Configuración Personal Facturación Inventarios Ay…" at bounding box center [537, 245] width 1075 height 491
click at [561, 150] on label at bounding box center [558, 143] width 17 height 19
click at [561, 150] on input "checkbox" at bounding box center [556, 144] width 12 height 12
checkbox input "false"
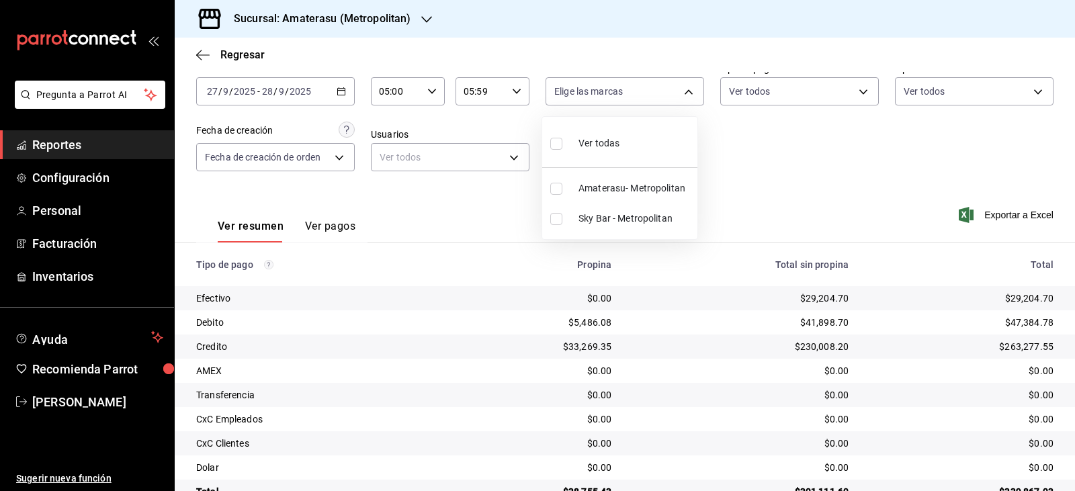
checkbox input "false"
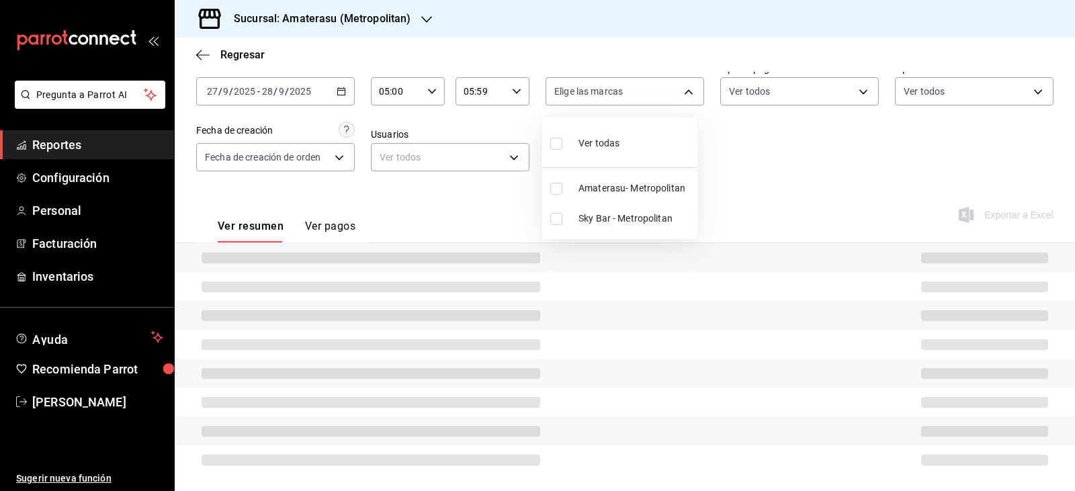
click at [558, 150] on label at bounding box center [558, 143] width 17 height 19
click at [558, 150] on input "checkbox" at bounding box center [556, 144] width 12 height 12
checkbox input "false"
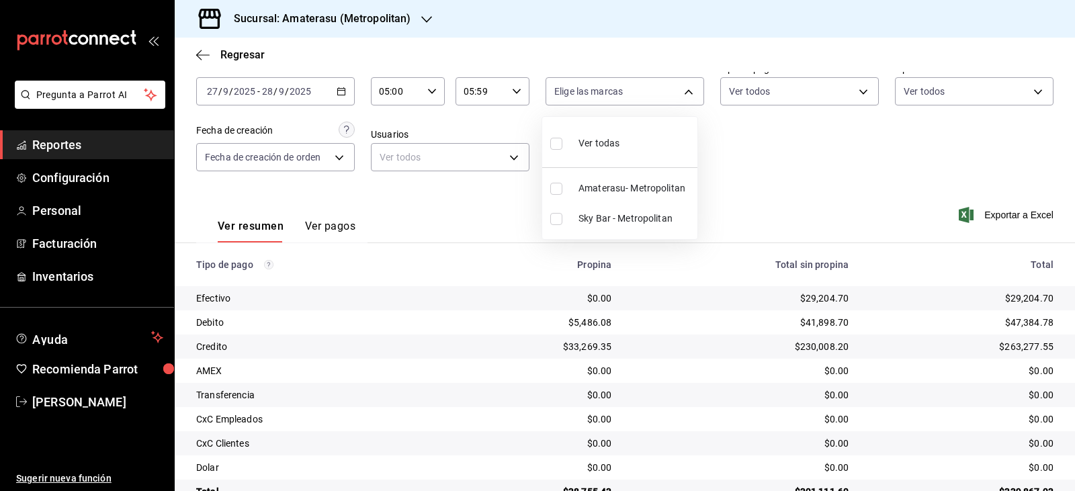
click at [555, 138] on input "checkbox" at bounding box center [556, 144] width 12 height 12
checkbox input "true"
type input "e4cd7fcb-d45b-43ae-a99f-ad4ccfcd9032,f3afaab8-8c3d-4e49-a299-af9bdf6027b2"
checkbox input "true"
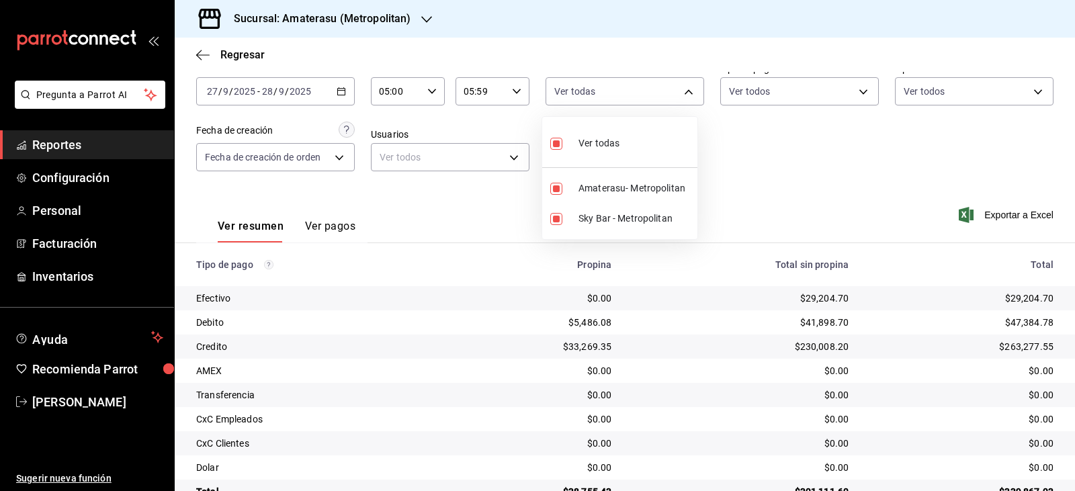
click at [722, 150] on div at bounding box center [537, 245] width 1075 height 491
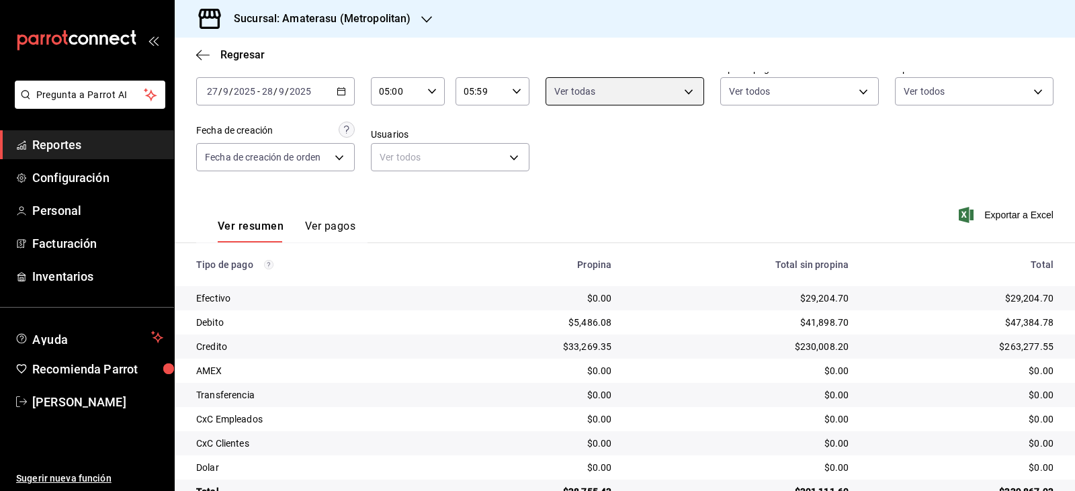
scroll to position [102, 0]
